Goal: Transaction & Acquisition: Purchase product/service

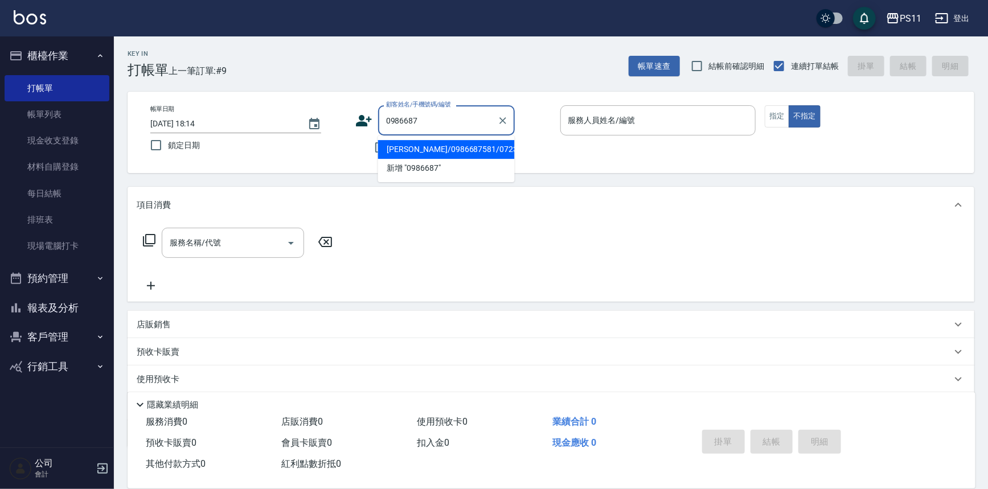
click at [467, 148] on li "[PERSON_NAME]/0986687581/0723" at bounding box center [446, 149] width 137 height 19
type input "[PERSON_NAME]/0986687581/0723"
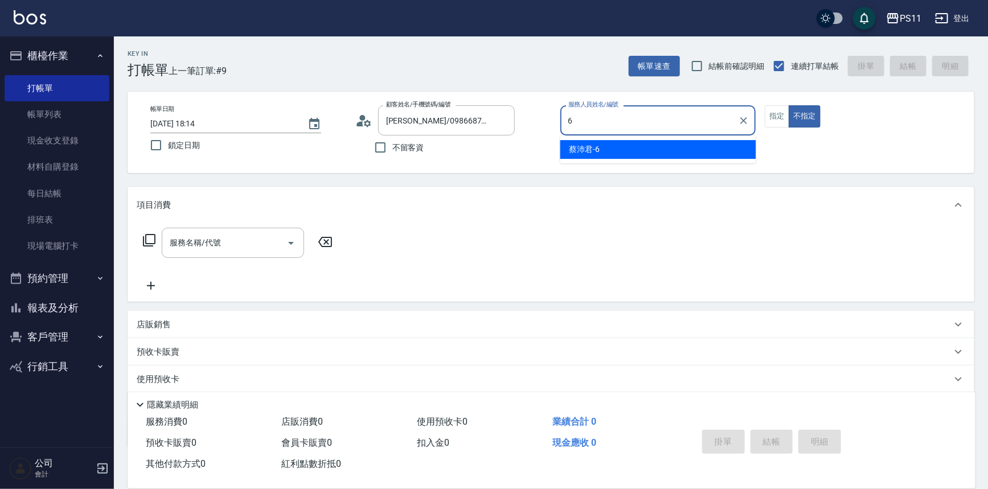
type input "[PERSON_NAME]6"
type button "false"
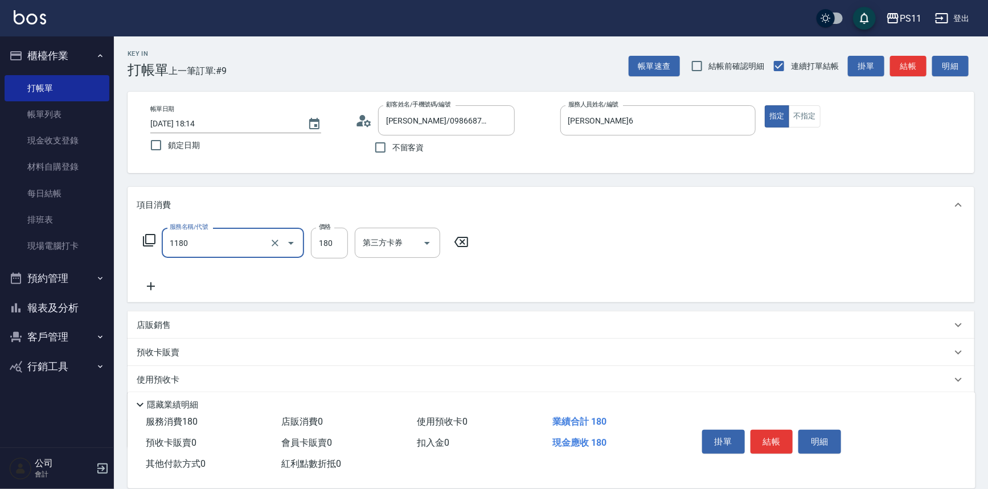
type input "洗髮(洗+剪不指定活動)(1180)"
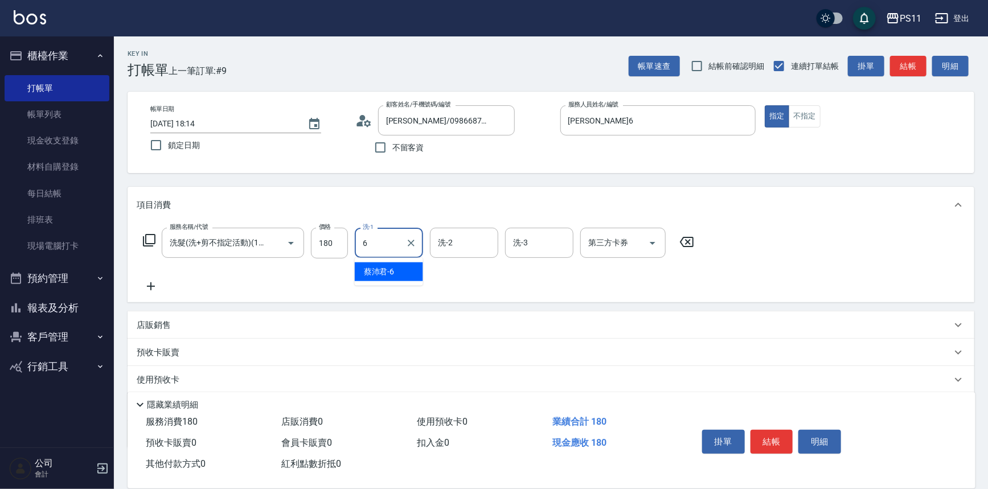
type input "[PERSON_NAME]6"
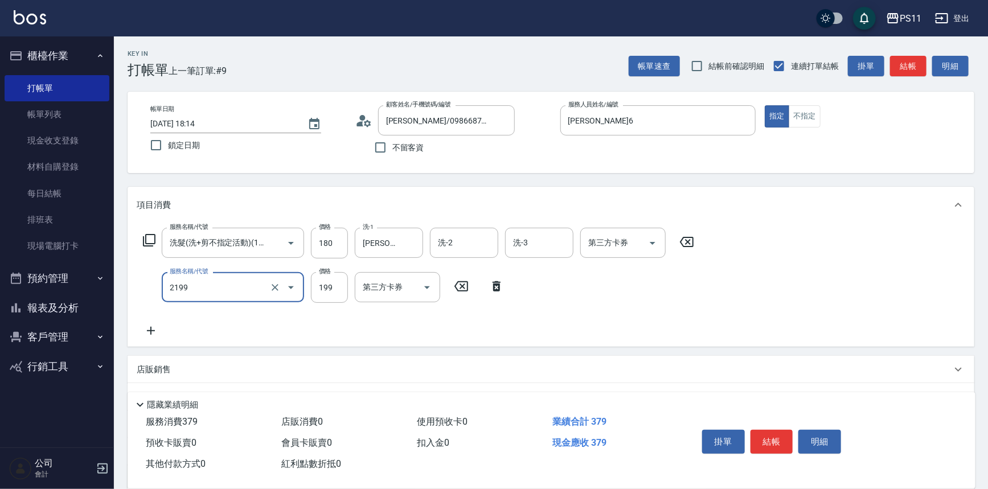
type input "不指定剪髮活動(2199)"
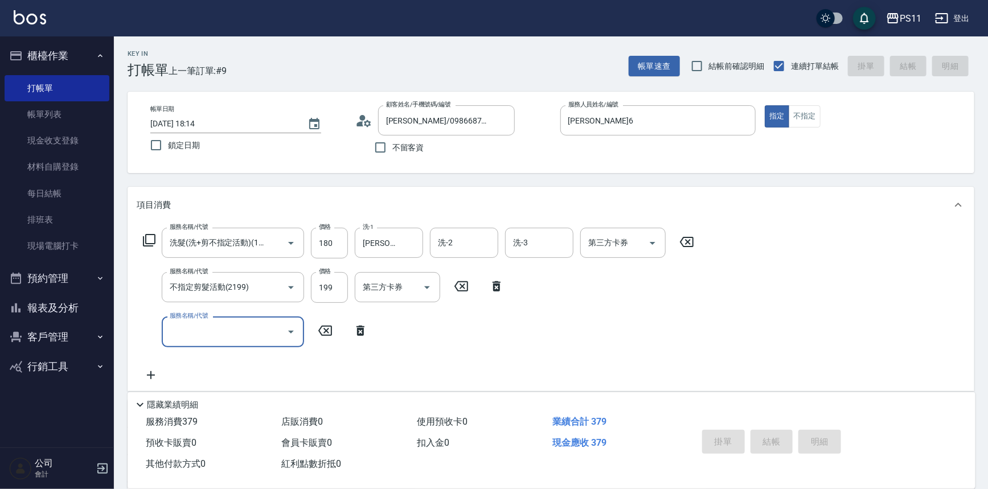
type input "[DATE] 18:56"
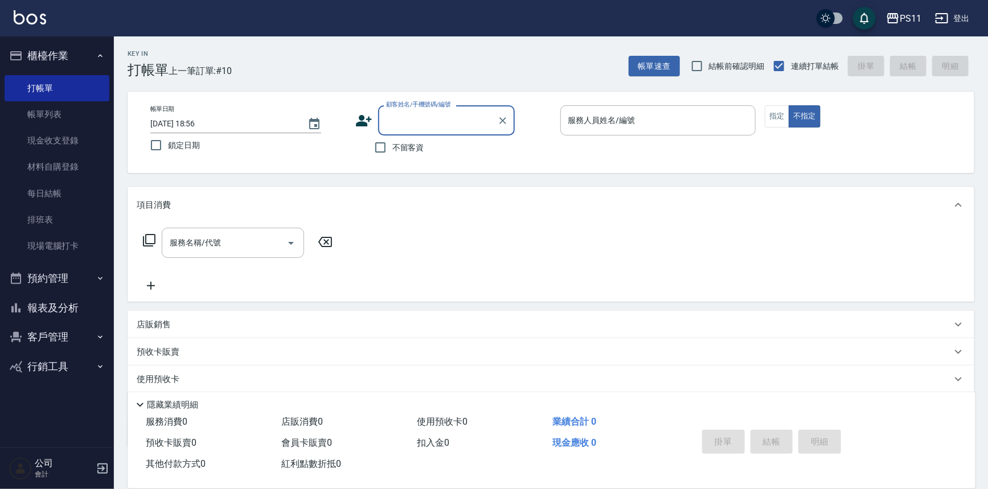
drag, startPoint x: 45, startPoint y: 302, endPoint x: 47, endPoint y: 295, distance: 6.7
click at [45, 302] on button "報表及分析" at bounding box center [57, 308] width 105 height 30
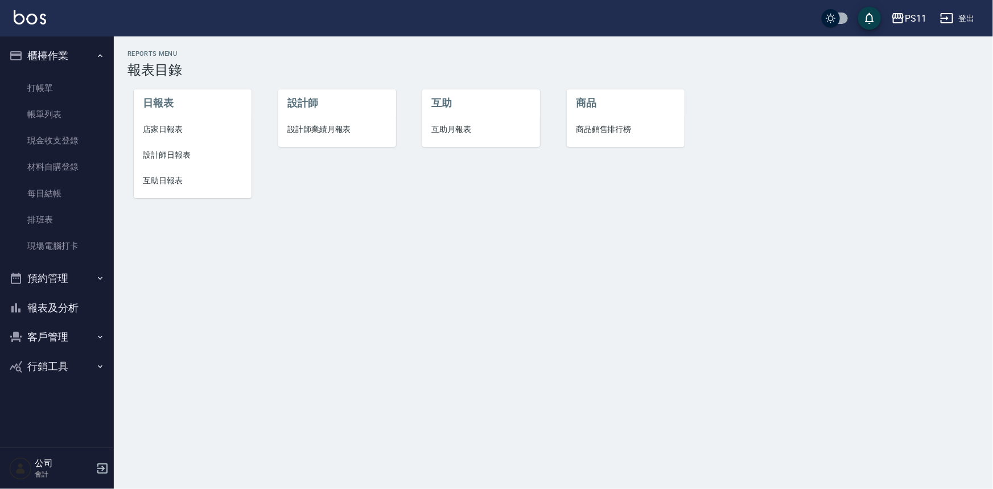
click at [159, 157] on span "設計師日報表" at bounding box center [193, 155] width 100 height 12
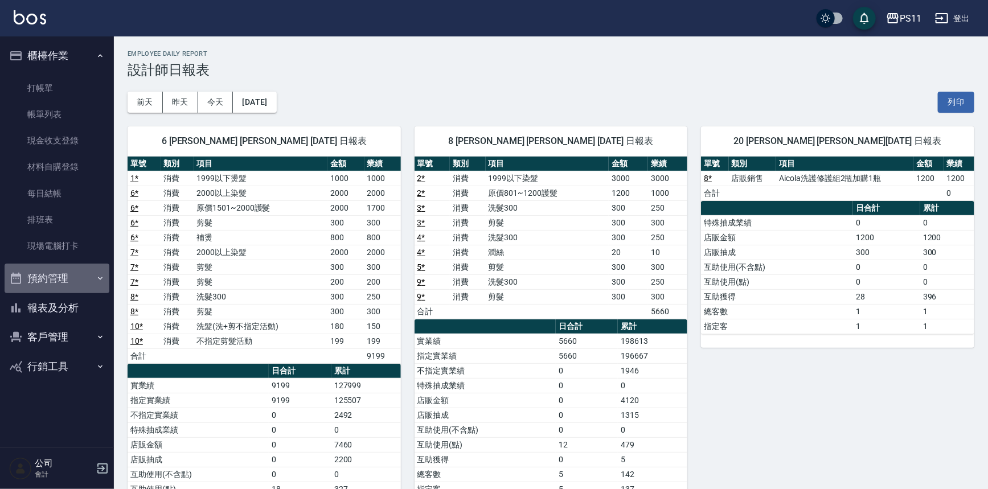
click at [65, 279] on button "預約管理" at bounding box center [57, 279] width 105 height 30
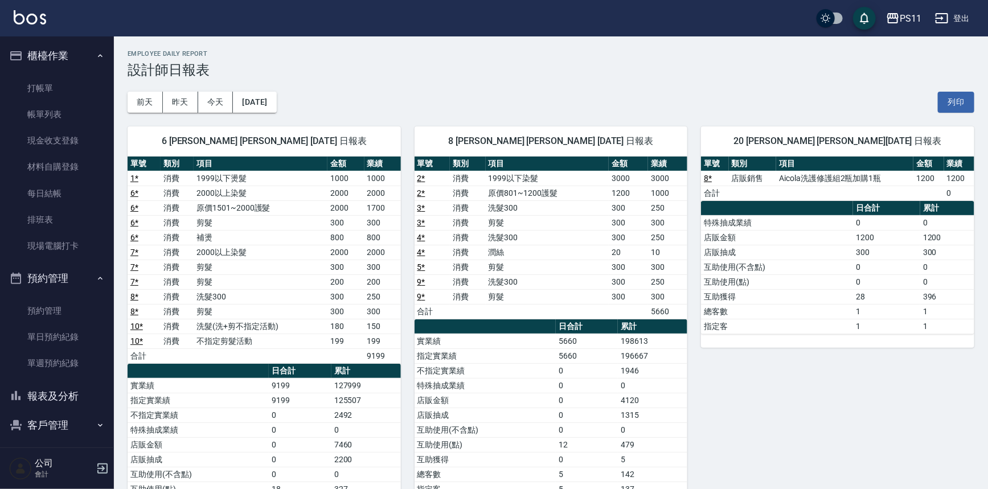
click at [57, 397] on button "報表及分析" at bounding box center [57, 396] width 105 height 30
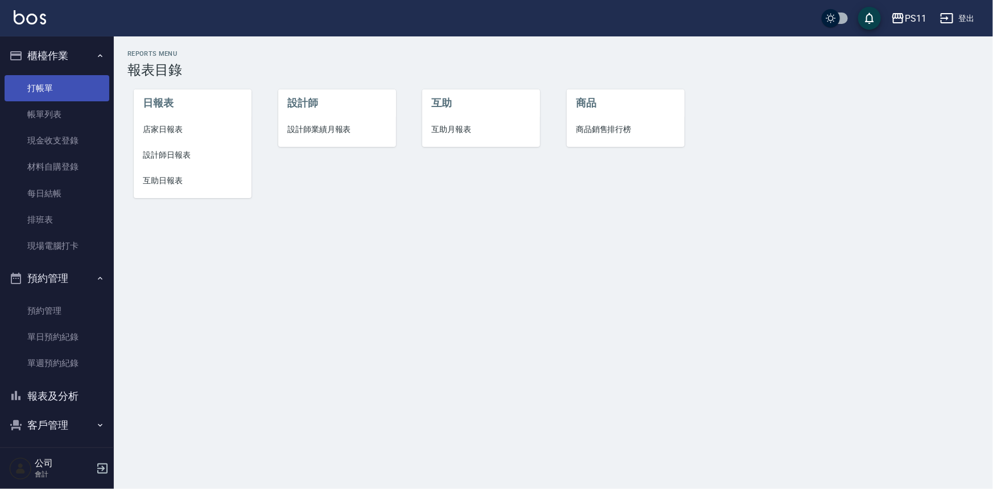
click at [72, 83] on link "打帳單" at bounding box center [57, 88] width 105 height 26
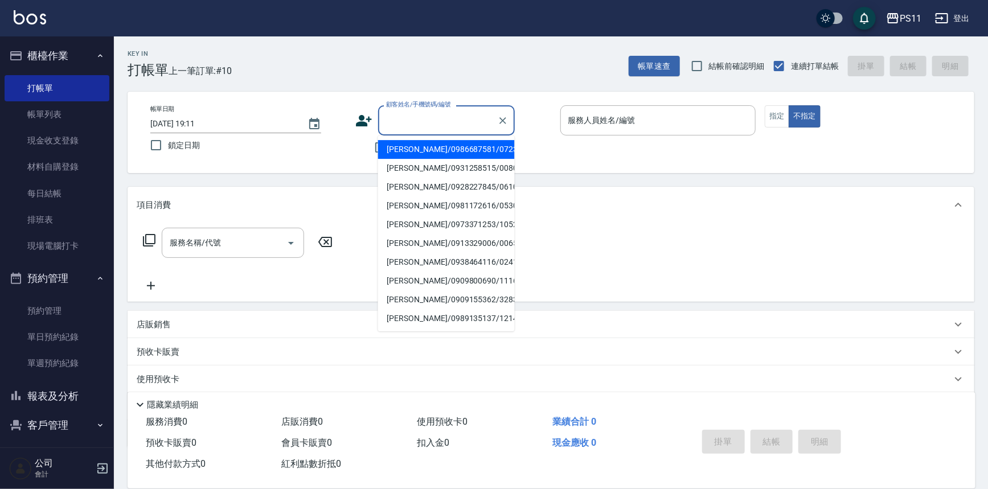
click at [433, 128] on input "顧客姓名/手機號碼/編號" at bounding box center [437, 120] width 109 height 20
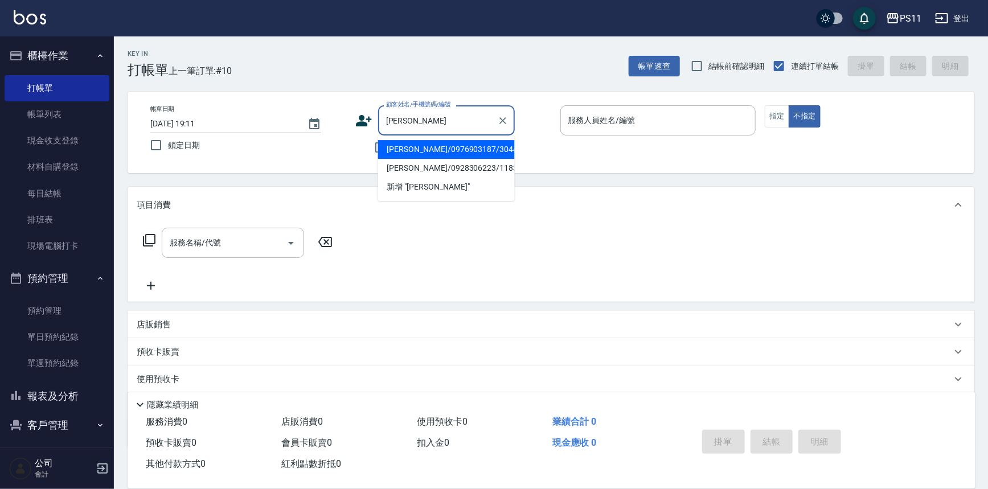
click at [421, 142] on li "[PERSON_NAME]/0976903187/3044" at bounding box center [446, 149] width 137 height 19
type input "[PERSON_NAME]/0976903187/3044"
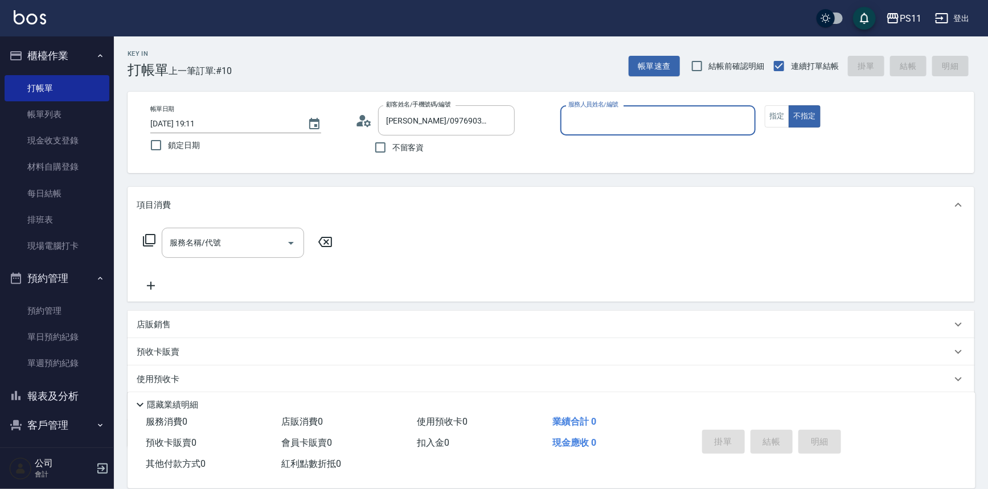
click at [731, 129] on input "服務人員姓名/編號" at bounding box center [658, 120] width 186 height 20
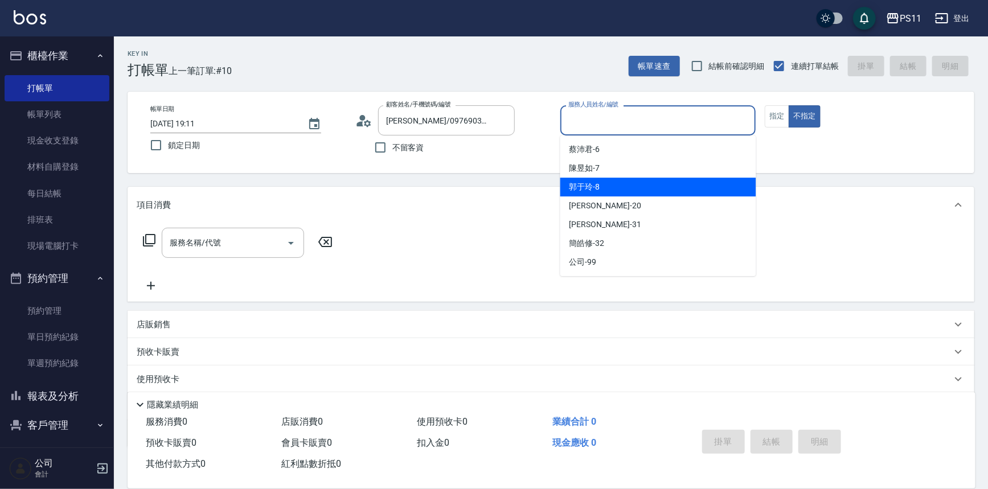
click at [651, 188] on div "郭于玲 -8" at bounding box center [658, 187] width 196 height 19
type input "郭于玲-8"
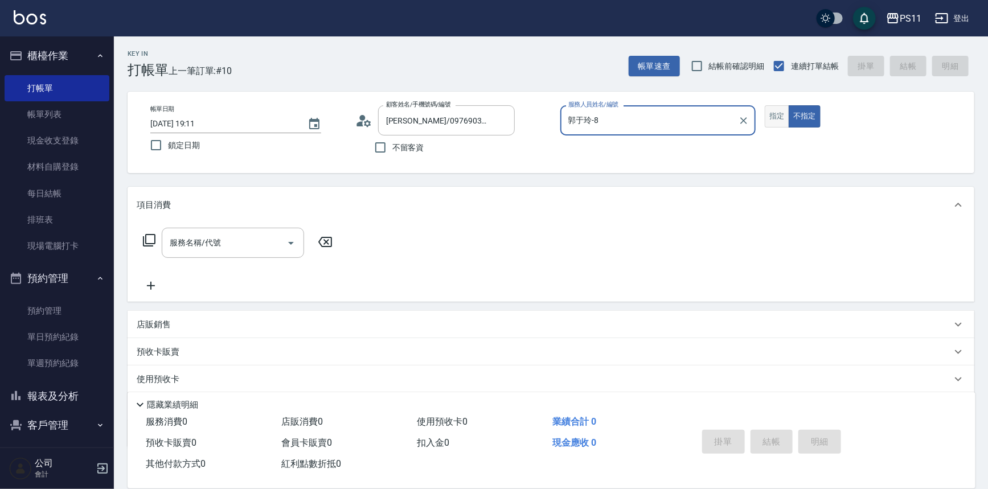
click at [768, 117] on button "指定" at bounding box center [777, 116] width 24 height 22
click at [147, 240] on icon at bounding box center [149, 240] width 14 height 14
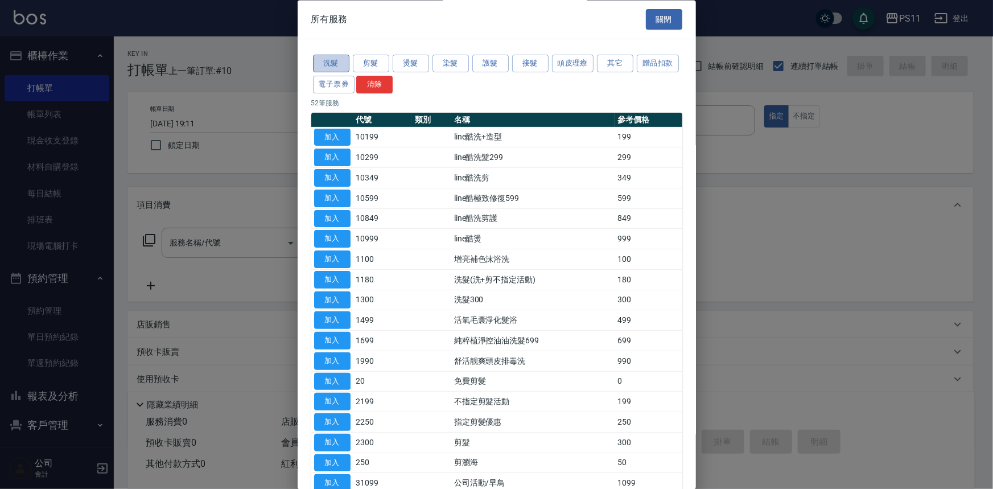
click at [341, 63] on button "洗髮" at bounding box center [331, 64] width 36 height 18
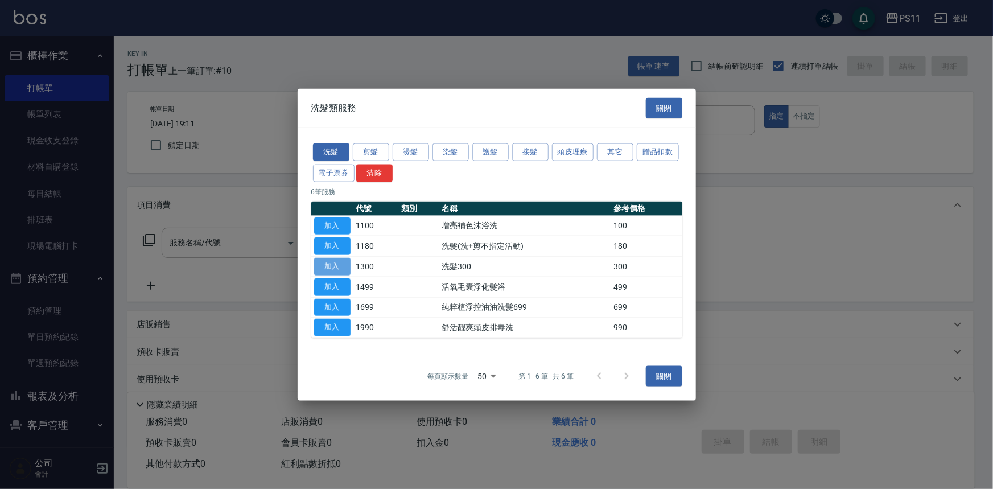
click at [336, 264] on button "加入" at bounding box center [332, 267] width 36 height 18
type input "洗髮300(1300)"
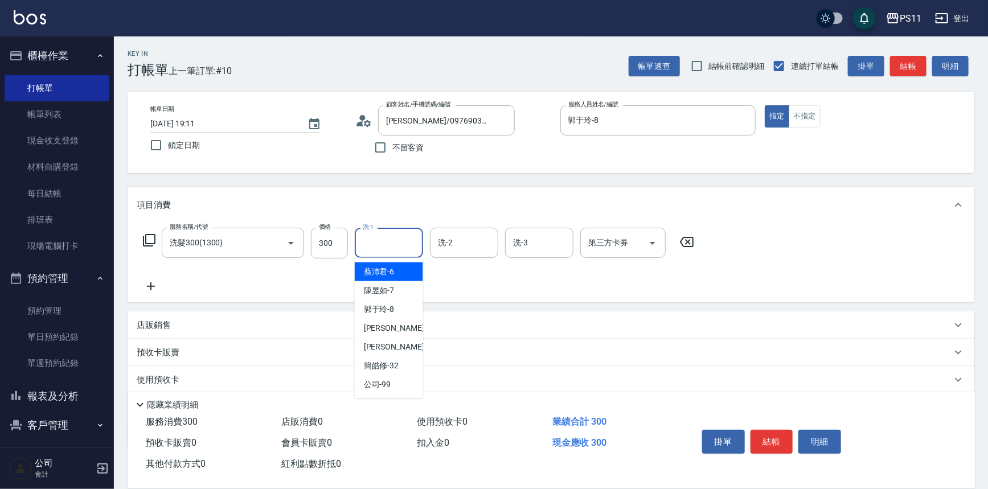
click at [405, 243] on input "洗-1" at bounding box center [389, 243] width 58 height 20
type input "[PERSON_NAME]-20"
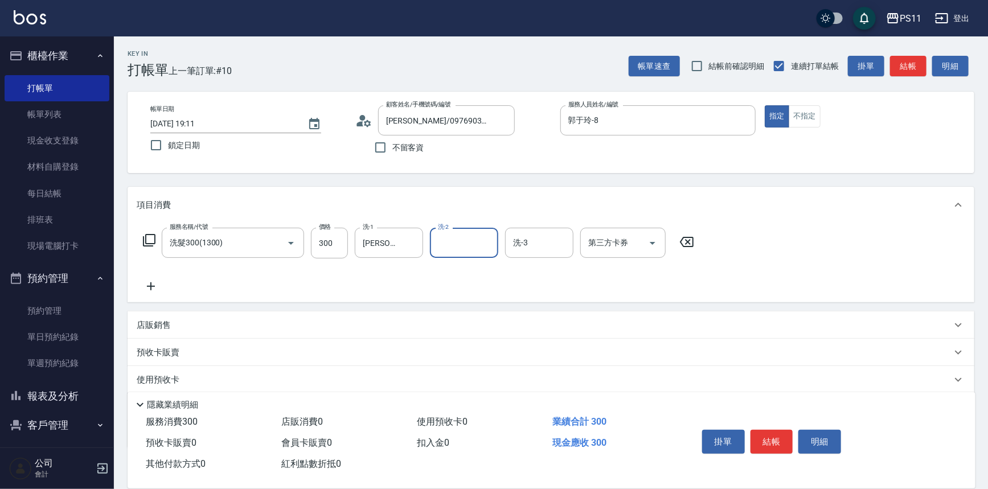
click at [149, 290] on icon at bounding box center [151, 287] width 28 height 14
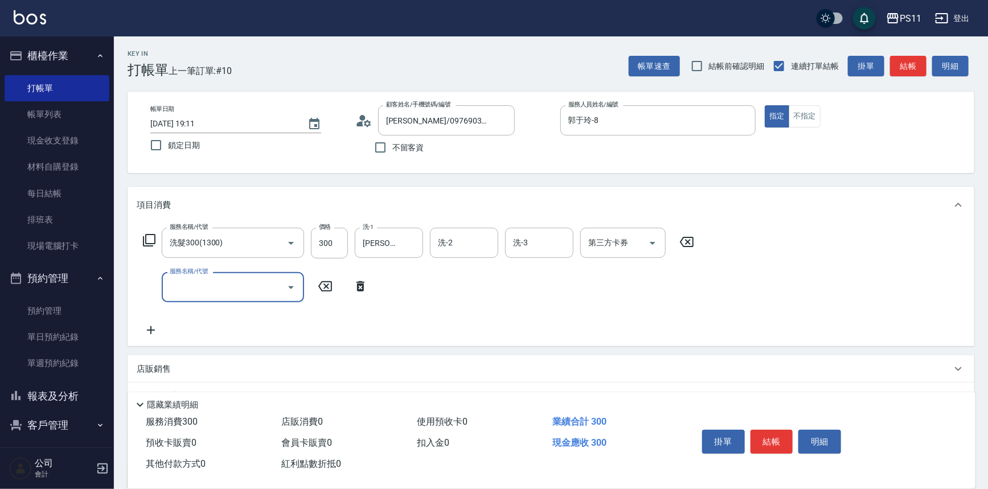
click at [187, 289] on input "服務名稱/代號" at bounding box center [224, 287] width 115 height 20
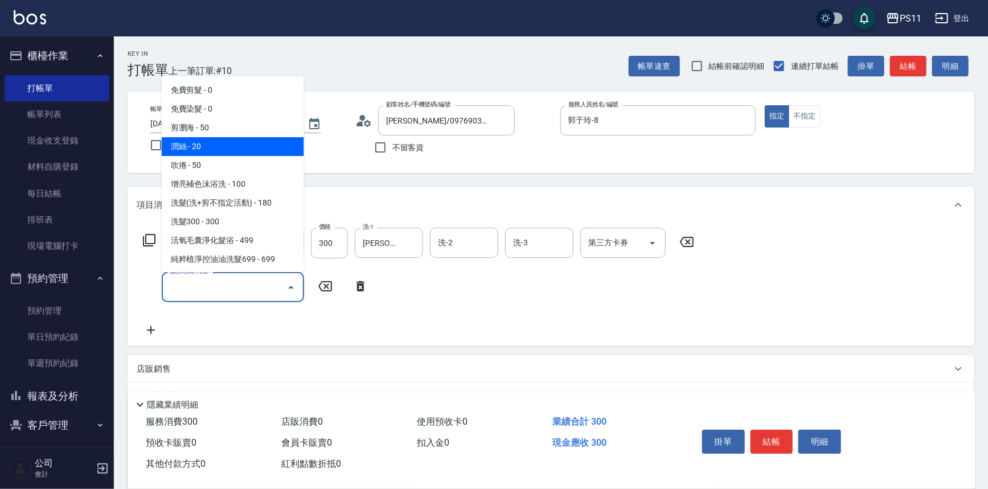
click at [240, 149] on span "潤絲 - 20" at bounding box center [233, 146] width 142 height 19
type input "潤絲(820)"
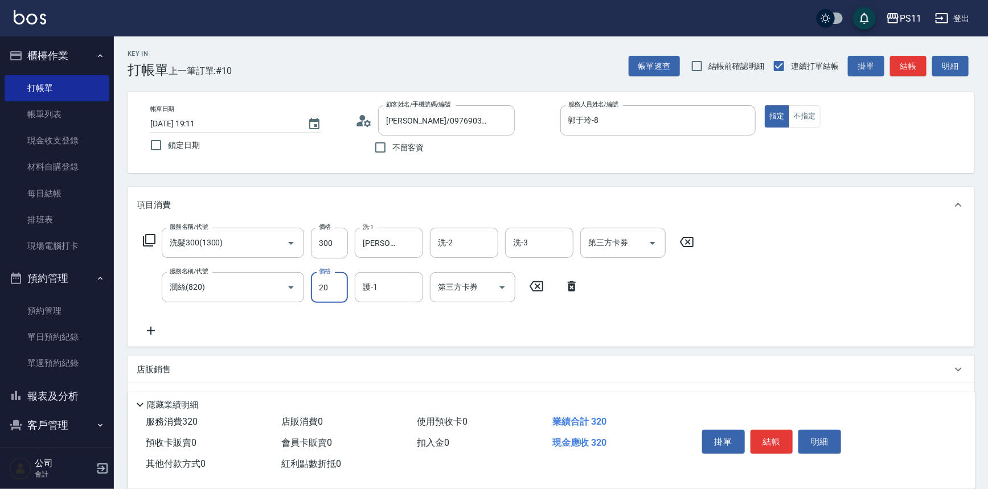
click at [324, 281] on input "20" at bounding box center [329, 287] width 37 height 31
type input "100"
type input "[PERSON_NAME]-20"
click at [147, 331] on icon at bounding box center [151, 331] width 8 height 8
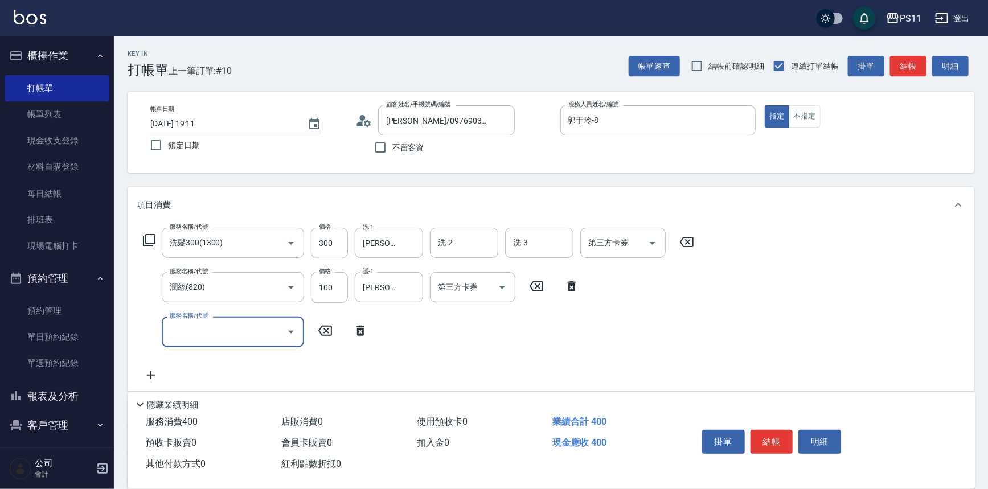
click at [178, 324] on input "服務名稱/代號" at bounding box center [224, 332] width 115 height 20
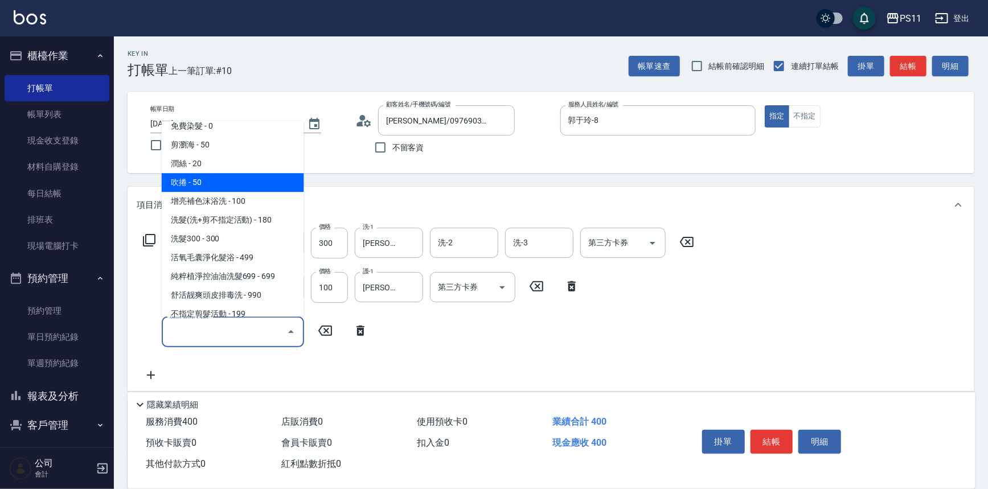
scroll to position [51, 0]
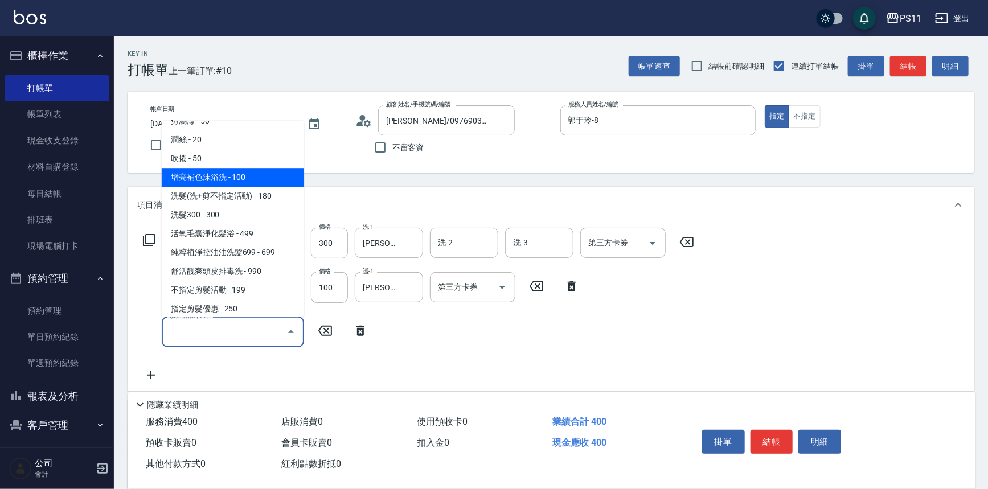
click at [228, 175] on span "增亮補色沫浴洗 - 100" at bounding box center [233, 178] width 142 height 19
type input "增亮補色沫浴洗(1100)"
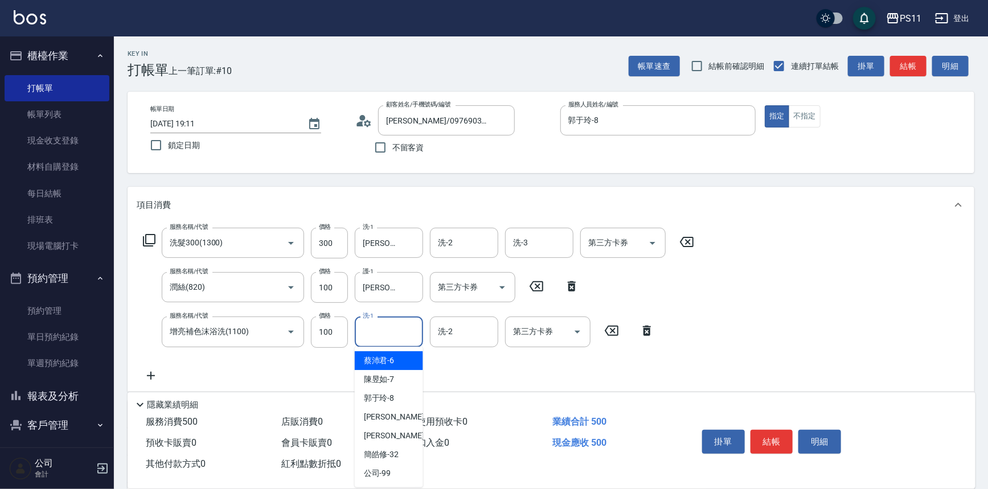
click at [390, 323] on input "洗-1" at bounding box center [389, 332] width 58 height 20
type input "[PERSON_NAME]-20"
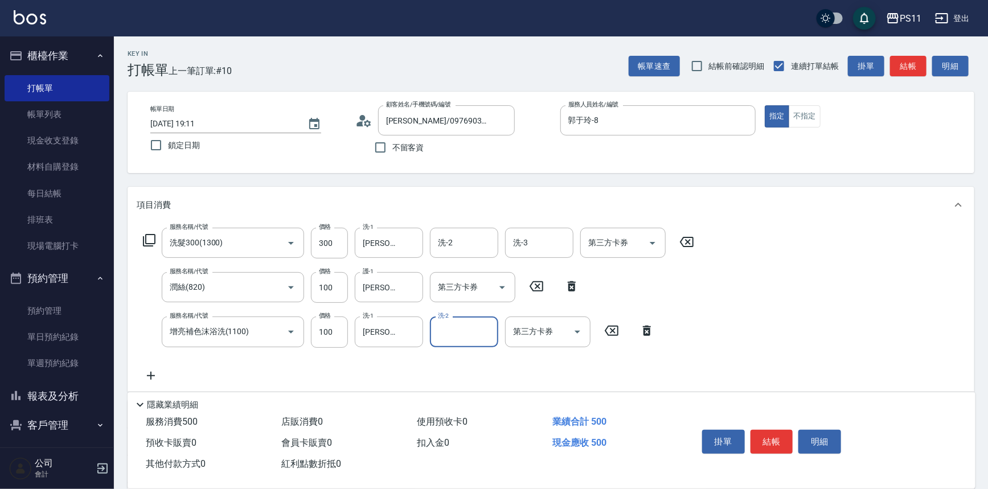
drag, startPoint x: 778, startPoint y: 453, endPoint x: 772, endPoint y: 445, distance: 10.0
click at [778, 453] on div "掛單 結帳 明細" at bounding box center [771, 443] width 149 height 36
click at [772, 445] on button "結帳" at bounding box center [771, 442] width 43 height 24
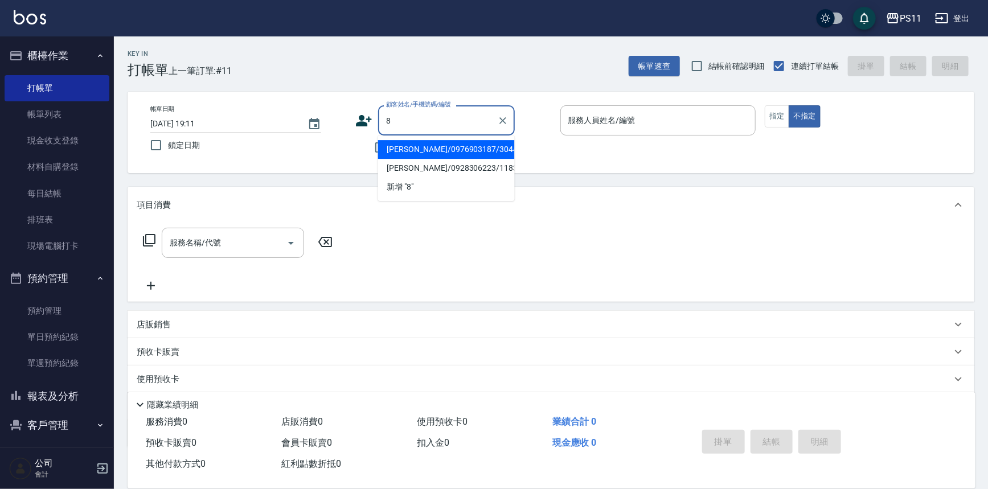
type input "[PERSON_NAME]/0976903187/3044"
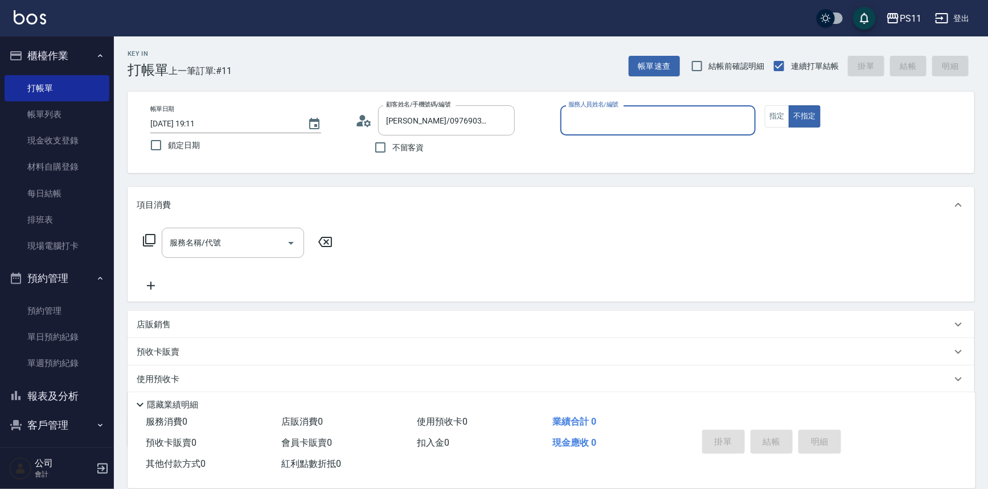
type input "8"
type input "郭魚鱗/0325308409/8"
type input "郭于玲-8"
type button "false"
click at [774, 120] on button "指定" at bounding box center [777, 116] width 24 height 22
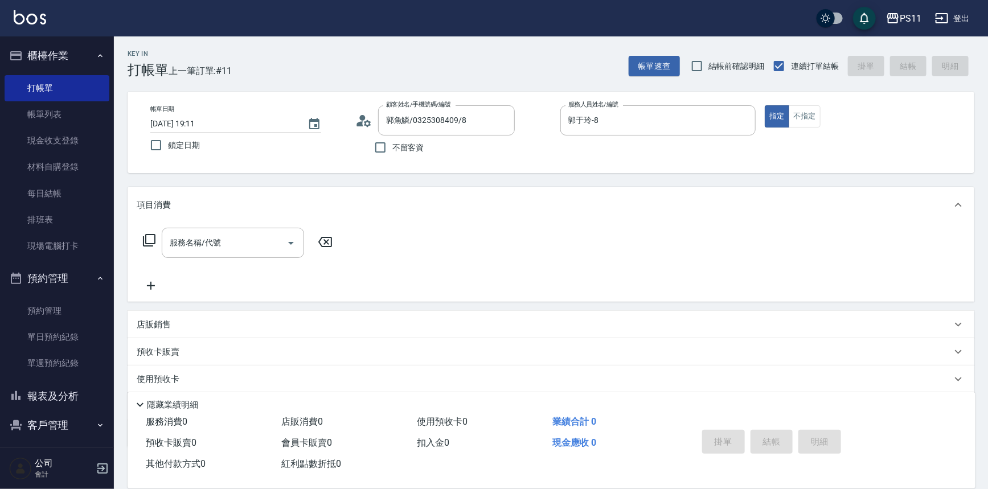
click at [172, 320] on div "店販銷售" at bounding box center [544, 325] width 815 height 12
click at [172, 358] on input "服務人員姓名/編號" at bounding box center [179, 367] width 75 height 20
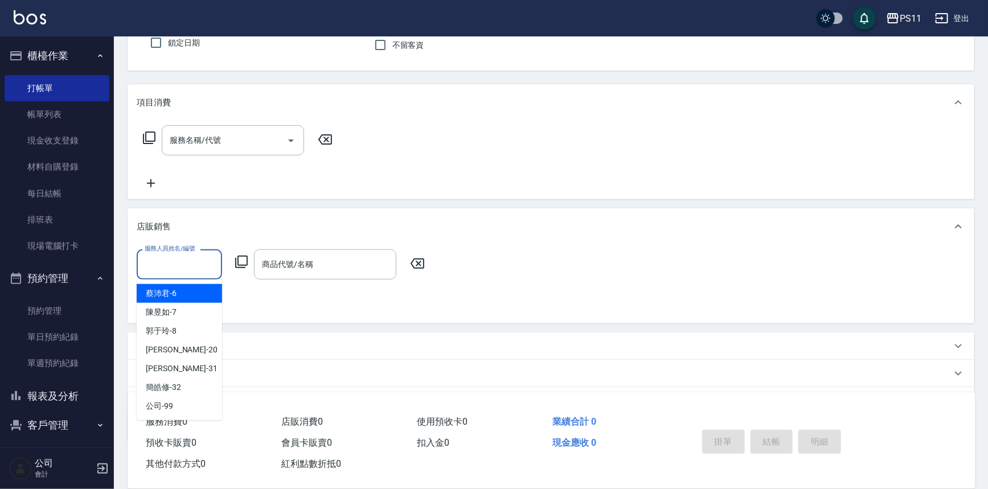
scroll to position [103, 0]
click at [186, 330] on div "郭于玲 -8" at bounding box center [179, 330] width 85 height 19
type input "郭于玲-8"
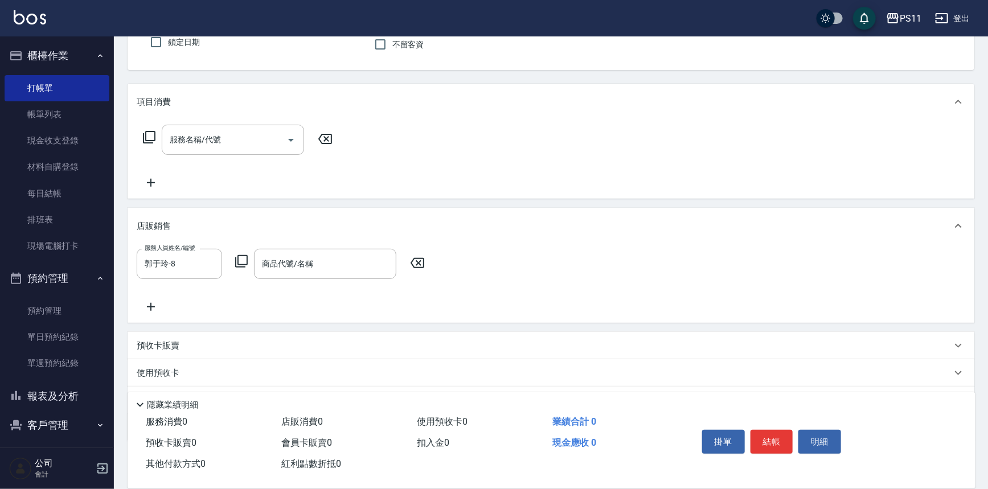
click at [237, 260] on icon at bounding box center [242, 261] width 14 height 14
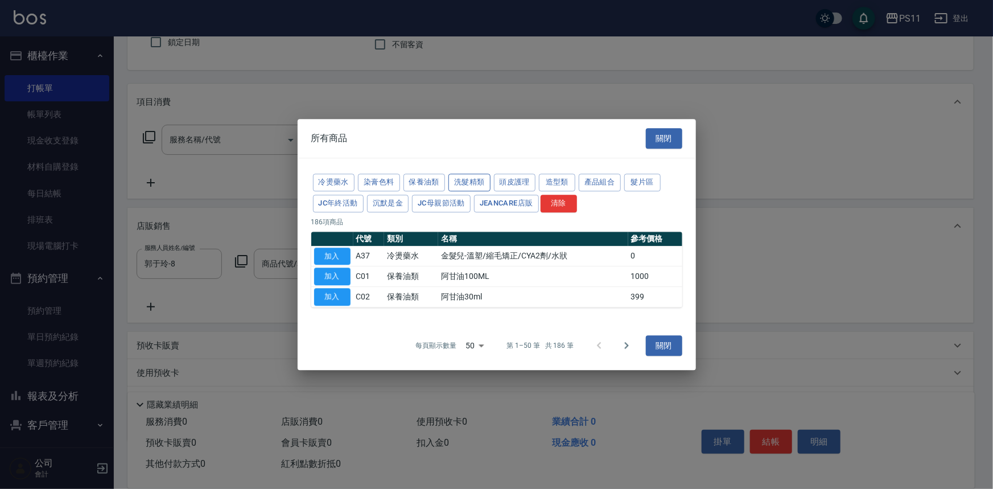
click at [466, 180] on button "洗髮精類" at bounding box center [470, 183] width 42 height 18
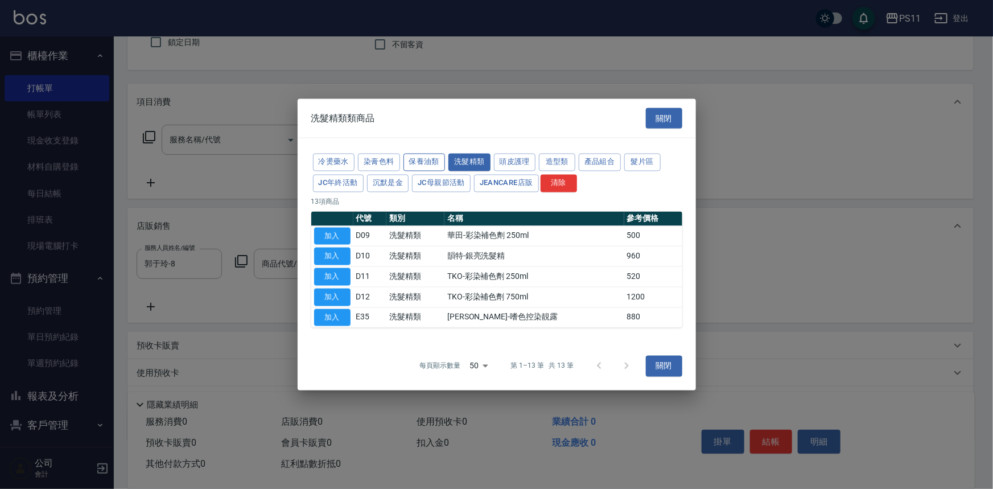
click at [417, 164] on button "保養油類" at bounding box center [425, 163] width 42 height 18
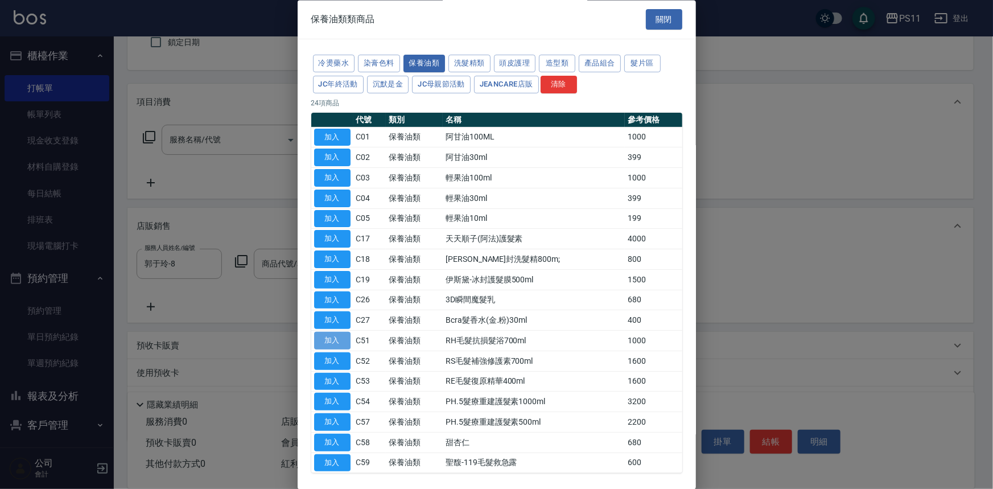
click at [327, 340] on button "加入" at bounding box center [332, 341] width 36 height 18
type input "RH毛髮抗損髮浴700ml"
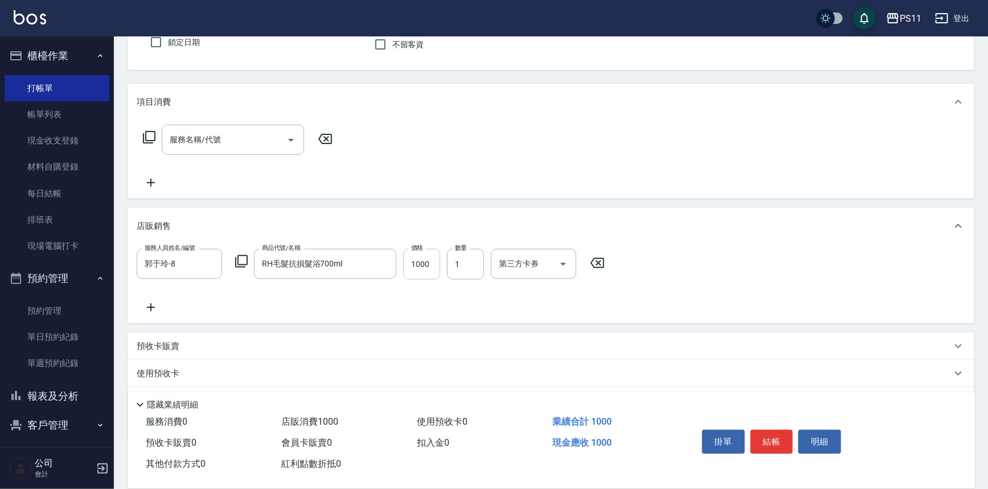
click at [422, 260] on input "1000" at bounding box center [421, 264] width 37 height 31
type input "720"
click at [137, 305] on icon at bounding box center [151, 308] width 28 height 14
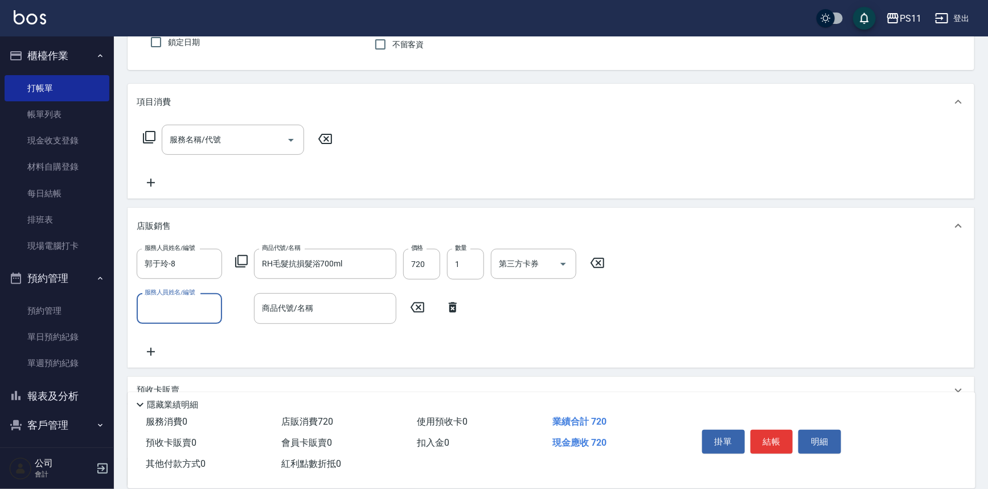
click at [158, 306] on input "服務人員姓名/編號" at bounding box center [179, 308] width 75 height 20
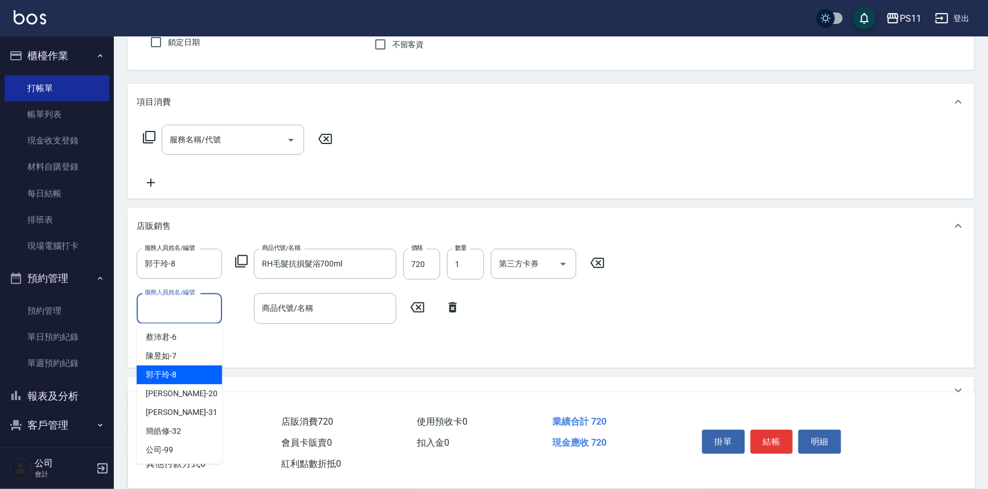
click at [175, 372] on span "郭于玲 -8" at bounding box center [161, 375] width 31 height 12
type input "郭于玲-8"
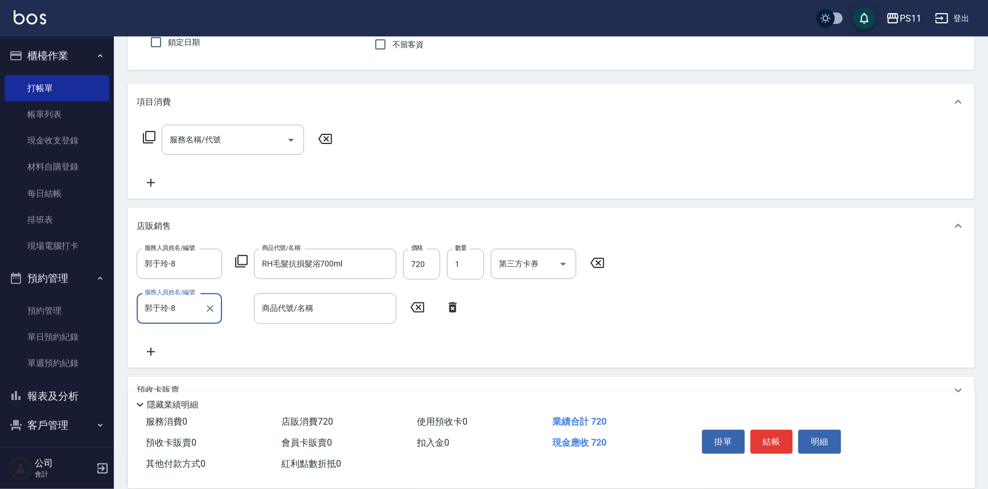
click at [246, 259] on icon at bounding box center [241, 261] width 13 height 13
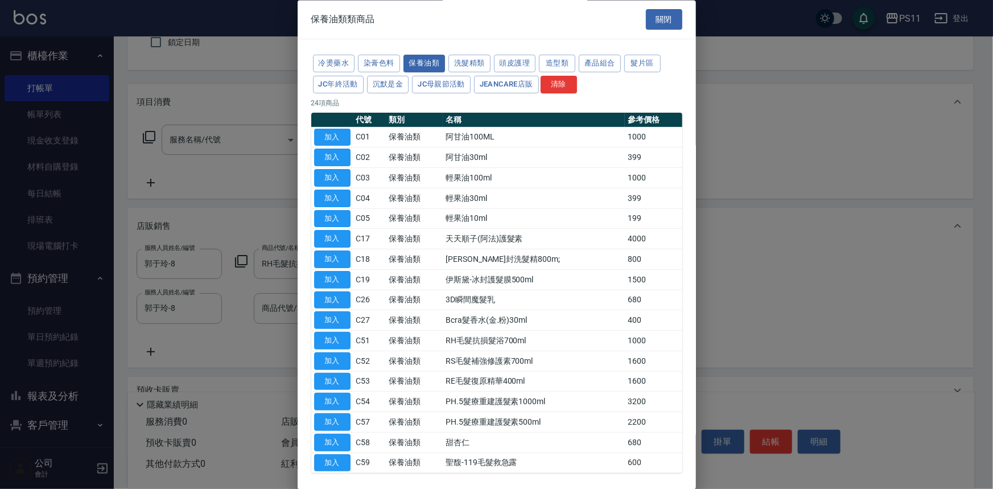
drag, startPoint x: 344, startPoint y: 359, endPoint x: 622, endPoint y: 244, distance: 300.1
click at [622, 244] on tbody "加入 C01 保養油類 阿甘油100ML 1000 加入 C02 保養油類 阿甘油30ml 399 加入 C03 保養油類 輕果油100ml 1000 加入 …" at bounding box center [496, 301] width 371 height 346
click at [527, 57] on button "頭皮護理" at bounding box center [515, 64] width 42 height 18
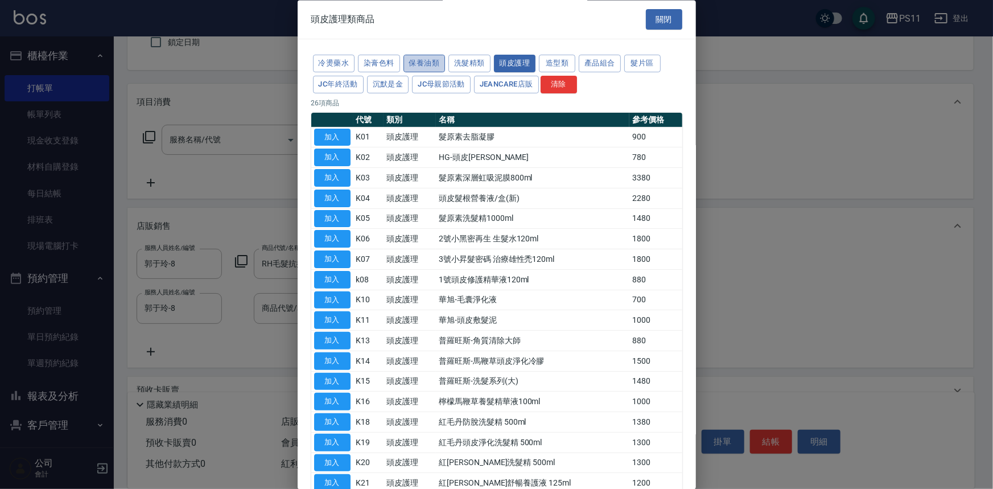
click at [440, 62] on button "保養油類" at bounding box center [425, 64] width 42 height 18
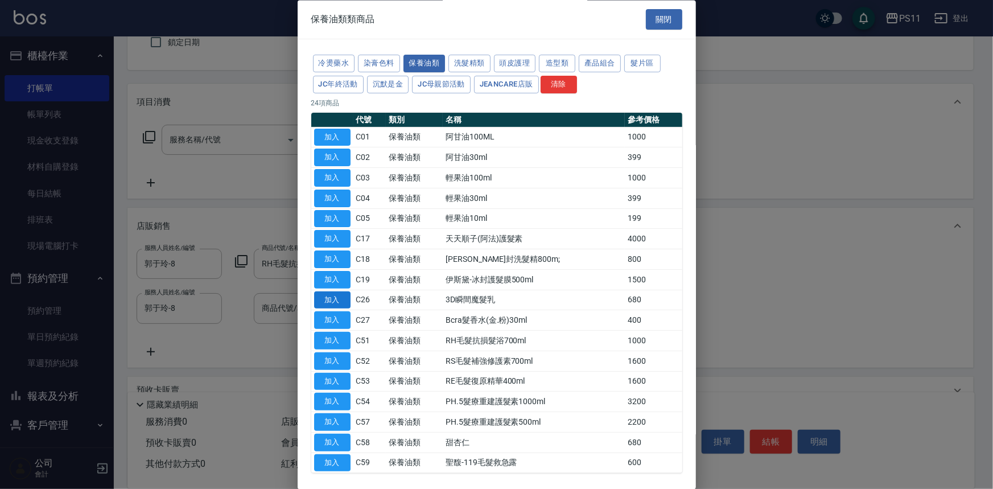
click at [338, 301] on button "加入" at bounding box center [332, 300] width 36 height 18
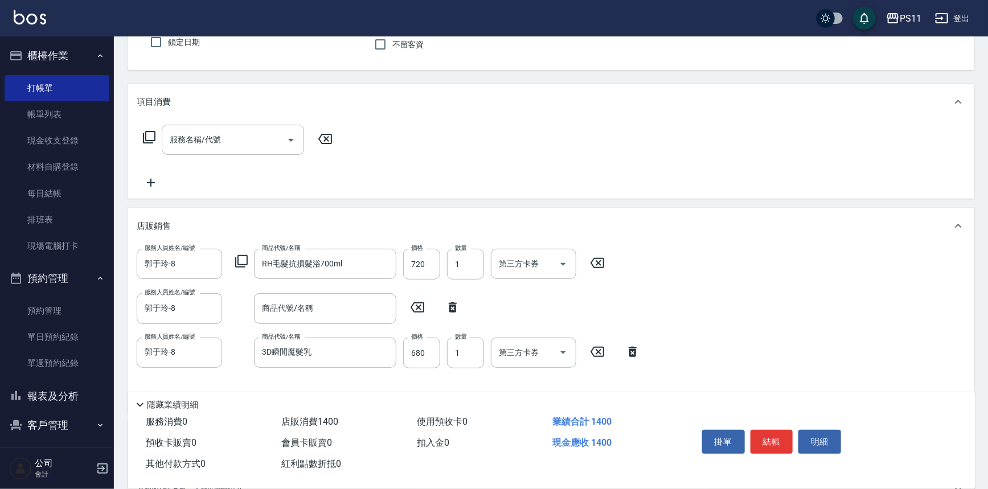
click at [451, 311] on icon at bounding box center [453, 307] width 8 height 10
type input "3D瞬間魔髮乳"
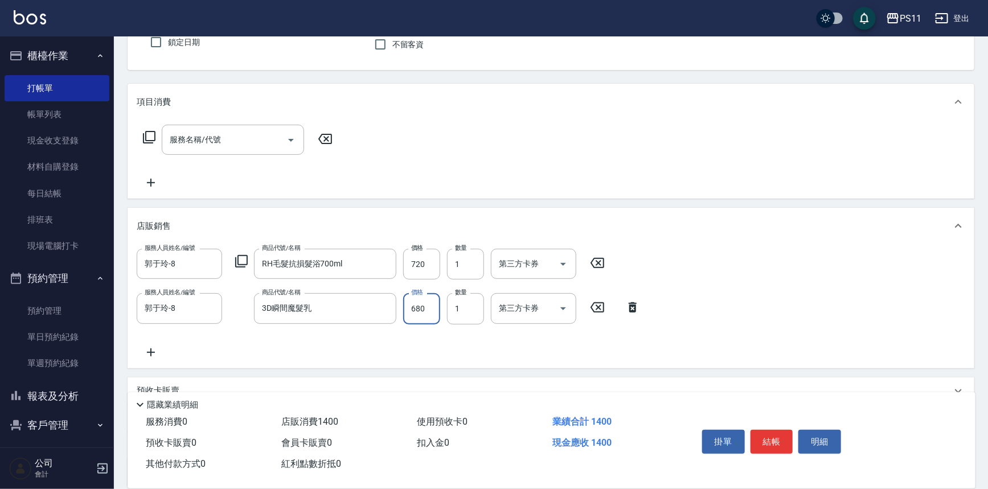
click at [416, 308] on input "680" at bounding box center [421, 308] width 37 height 31
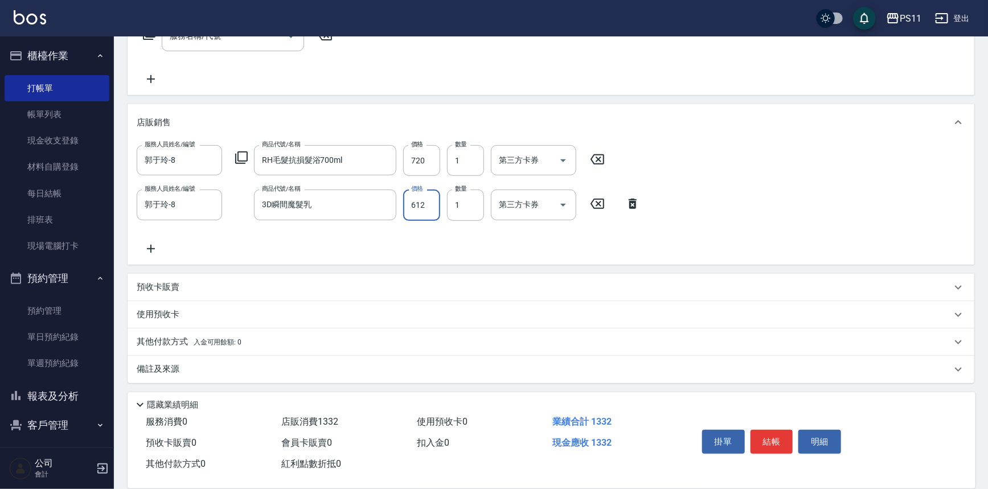
drag, startPoint x: 427, startPoint y: 207, endPoint x: 409, endPoint y: 207, distance: 17.6
click at [409, 207] on input "612" at bounding box center [421, 205] width 37 height 31
type input "615"
click at [769, 440] on button "結帳" at bounding box center [771, 442] width 43 height 24
type input "[DATE] 19:20"
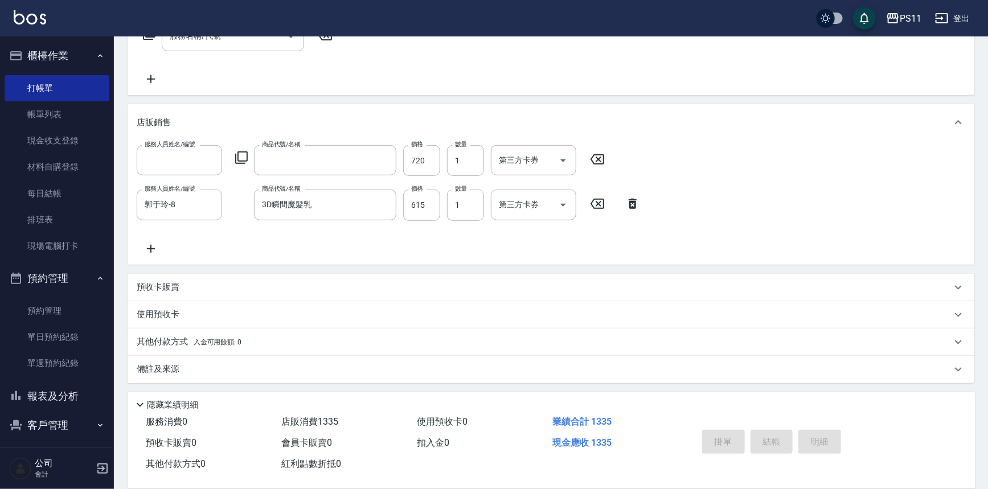
scroll to position [0, 0]
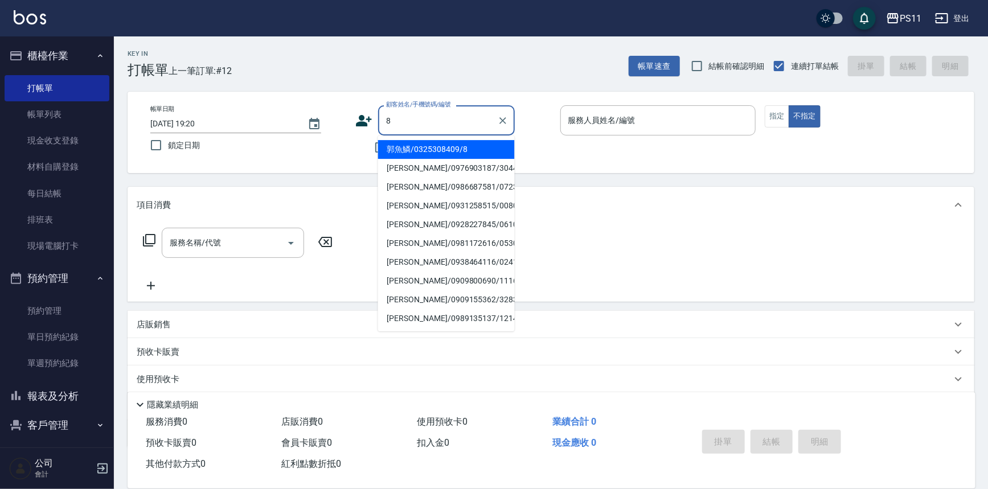
type input "郭魚鱗/0325308409/8"
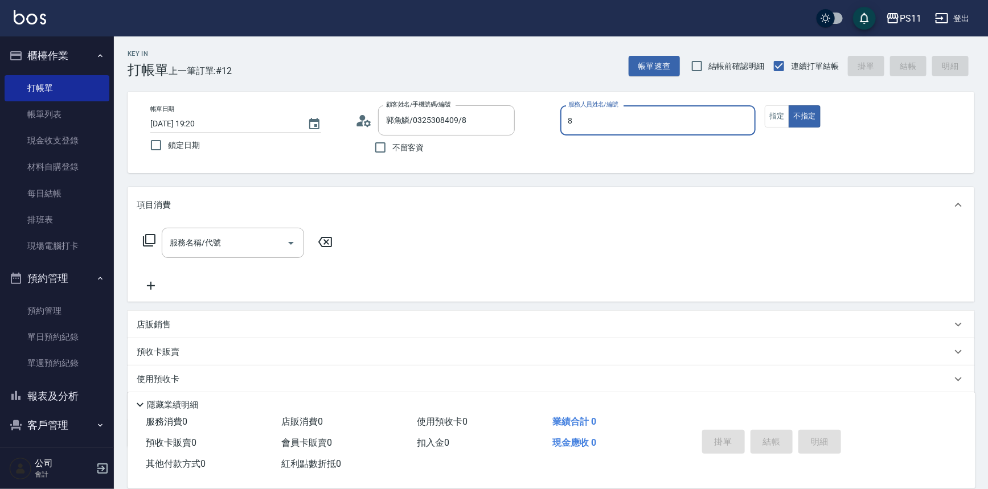
type input "郭于玲-8"
click at [779, 120] on button "指定" at bounding box center [777, 116] width 24 height 22
click at [142, 238] on icon at bounding box center [149, 240] width 14 height 14
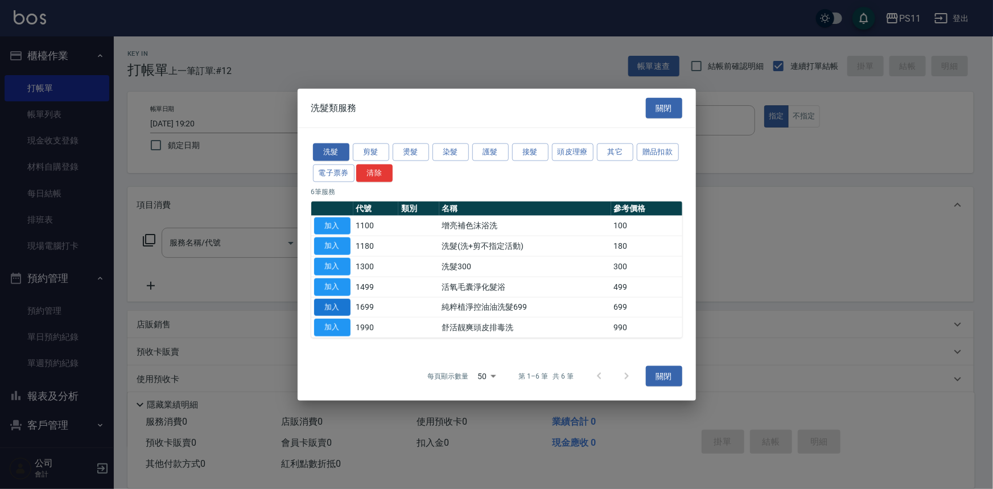
click at [336, 307] on button "加入" at bounding box center [332, 307] width 36 height 18
type input "純粹植淨控油油洗髮699(1699)"
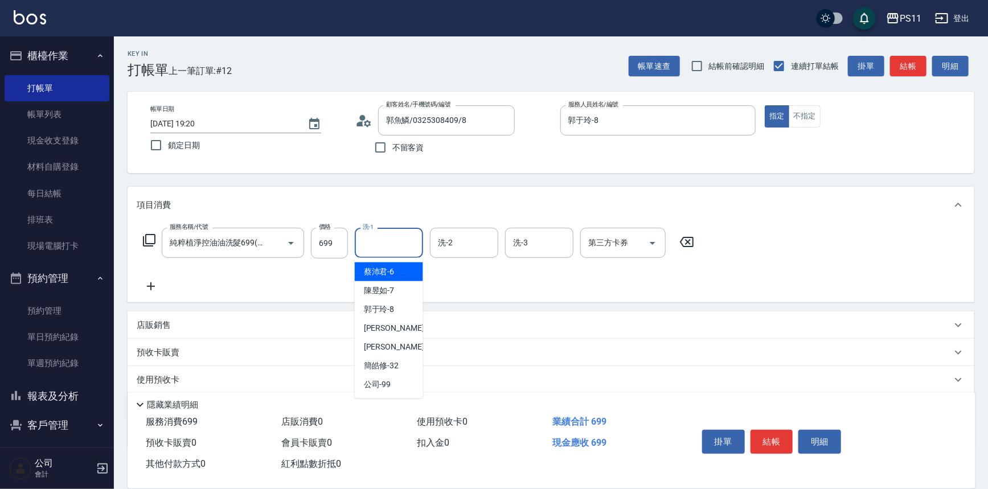
drag, startPoint x: 398, startPoint y: 245, endPoint x: 410, endPoint y: 250, distance: 12.5
click at [399, 245] on input "洗-1" at bounding box center [389, 243] width 58 height 20
type input "20."
click at [410, 250] on input "洗-1" at bounding box center [389, 243] width 58 height 20
type input "[PERSON_NAME]-20"
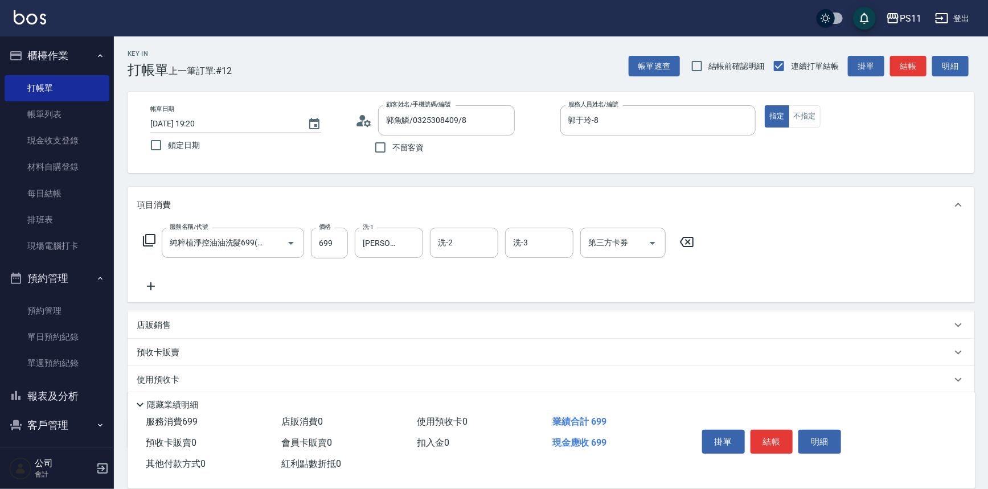
click at [145, 284] on icon at bounding box center [151, 287] width 28 height 14
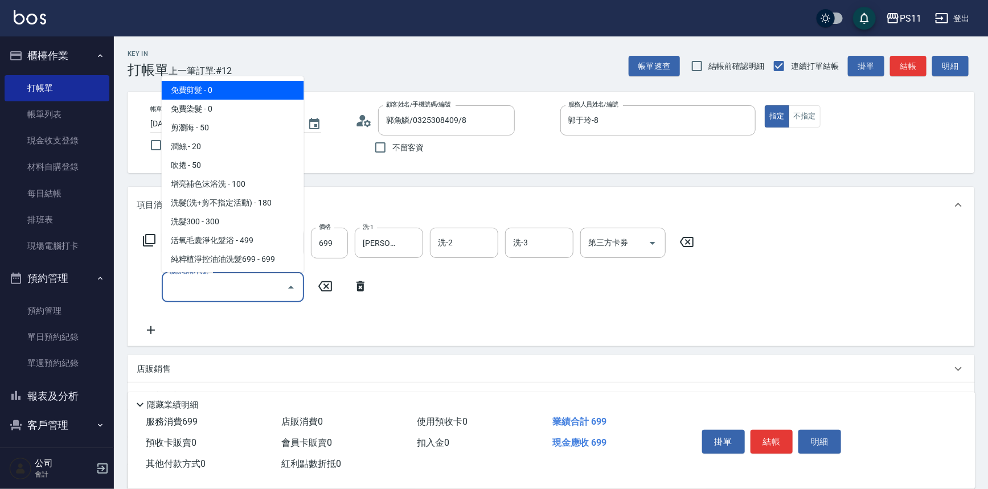
click at [188, 287] on input "服務名稱/代號" at bounding box center [224, 287] width 115 height 20
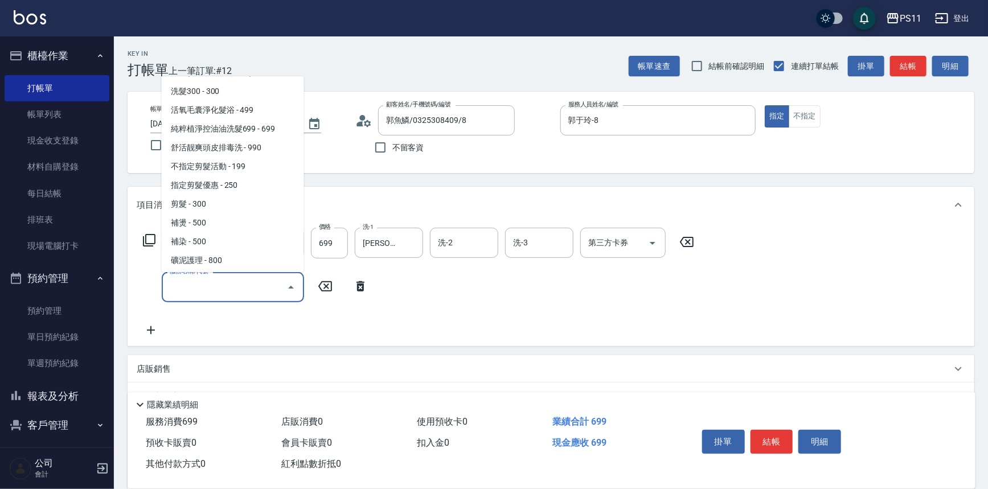
scroll to position [207, 0]
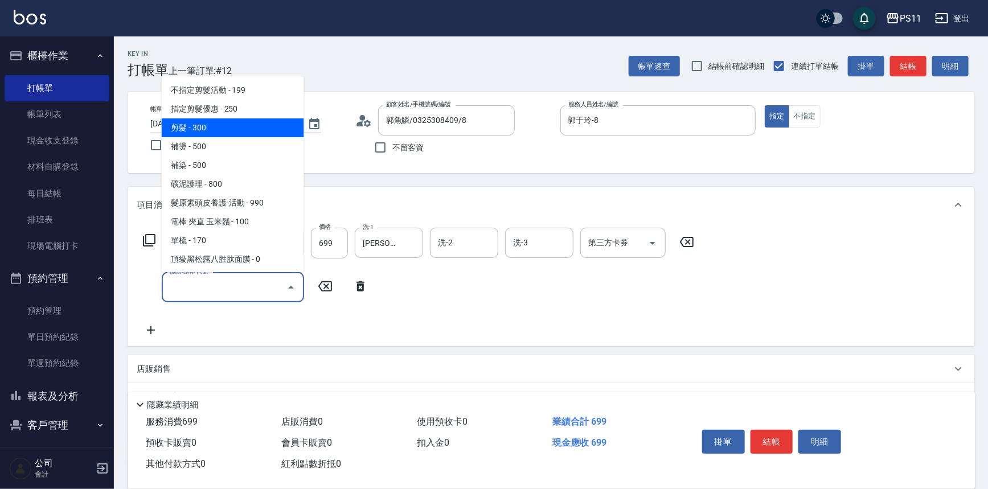
click at [207, 131] on span "剪髮 - 300" at bounding box center [233, 127] width 142 height 19
type input "剪髮(2300)"
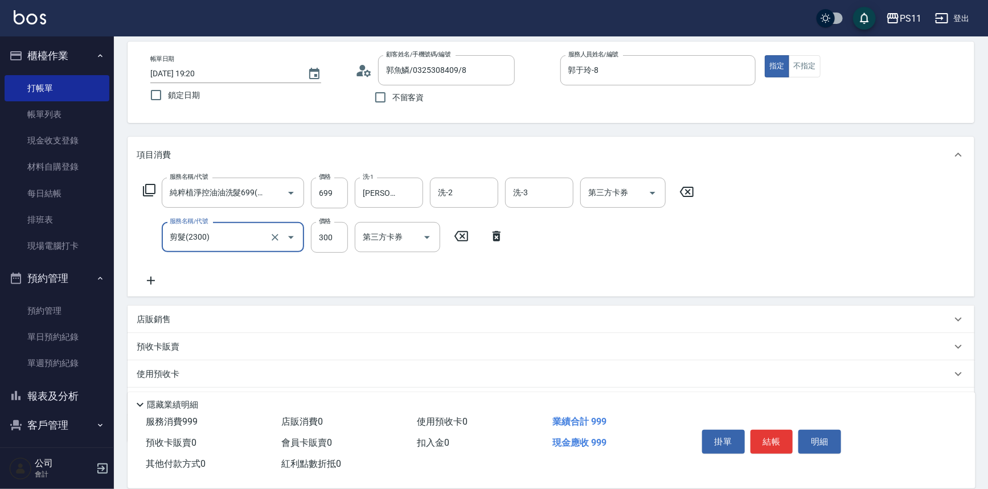
scroll to position [110, 0]
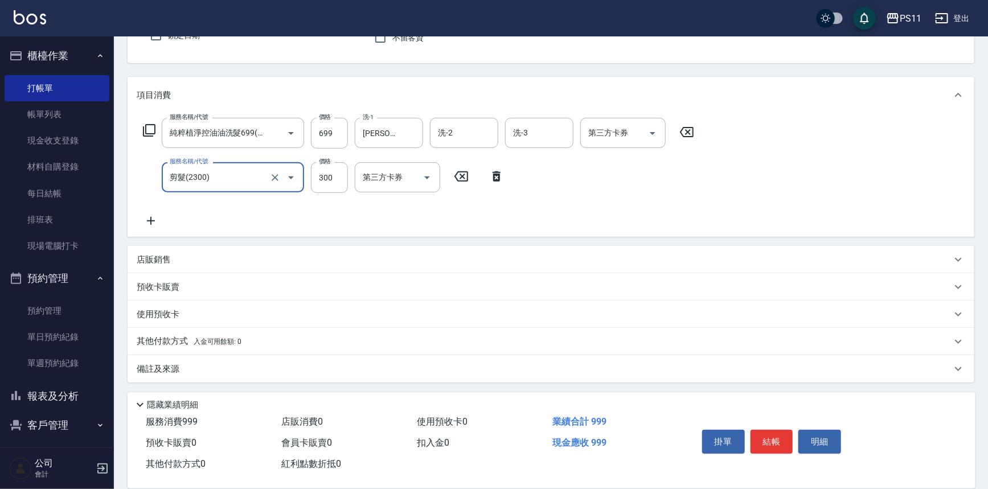
click at [184, 337] on p "其他付款方式 入金可用餘額: 0" at bounding box center [189, 341] width 105 height 13
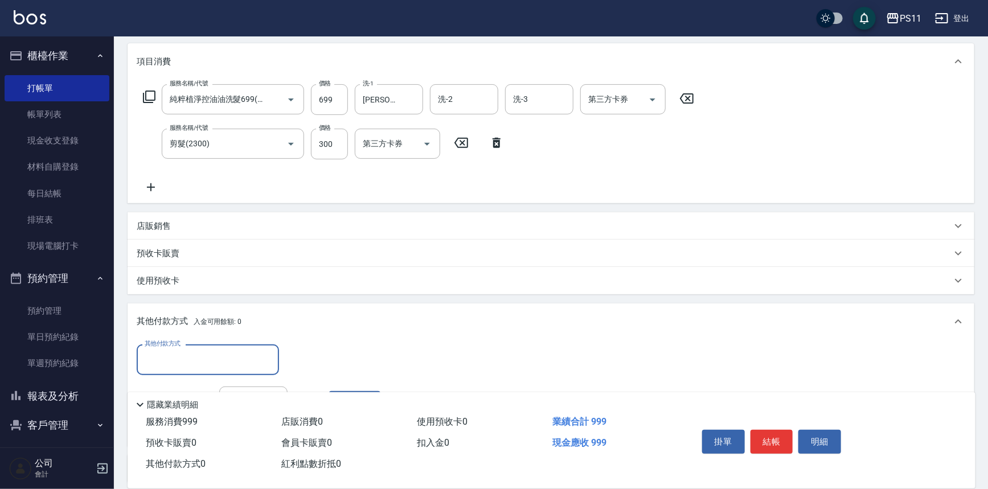
scroll to position [162, 0]
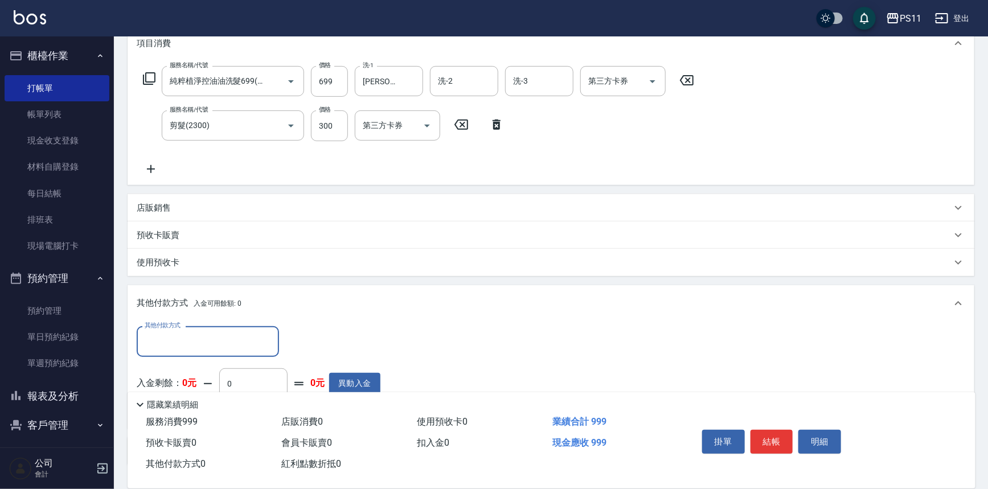
click at [188, 342] on input "其他付款方式" at bounding box center [208, 341] width 132 height 20
click at [165, 211] on p "店販銷售" at bounding box center [154, 208] width 34 height 12
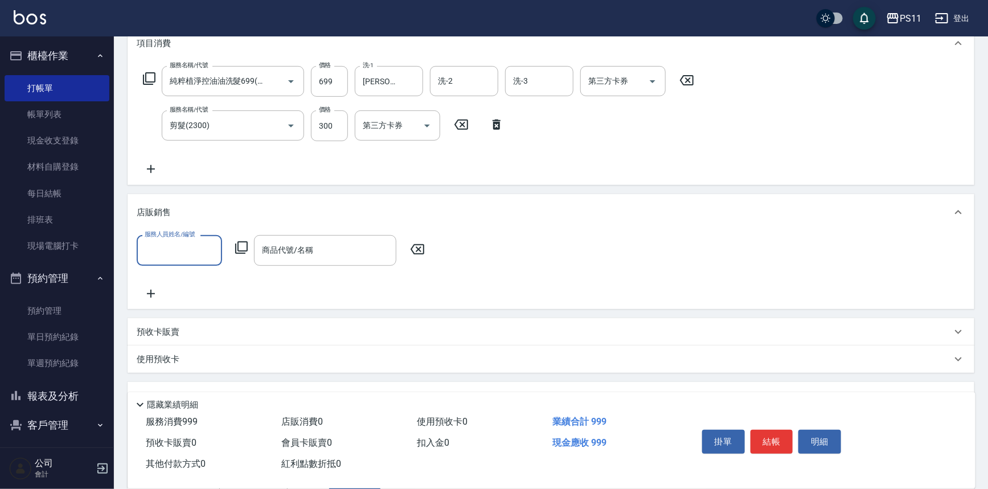
scroll to position [0, 0]
click at [175, 244] on input "服務人員姓名/編號" at bounding box center [179, 250] width 75 height 20
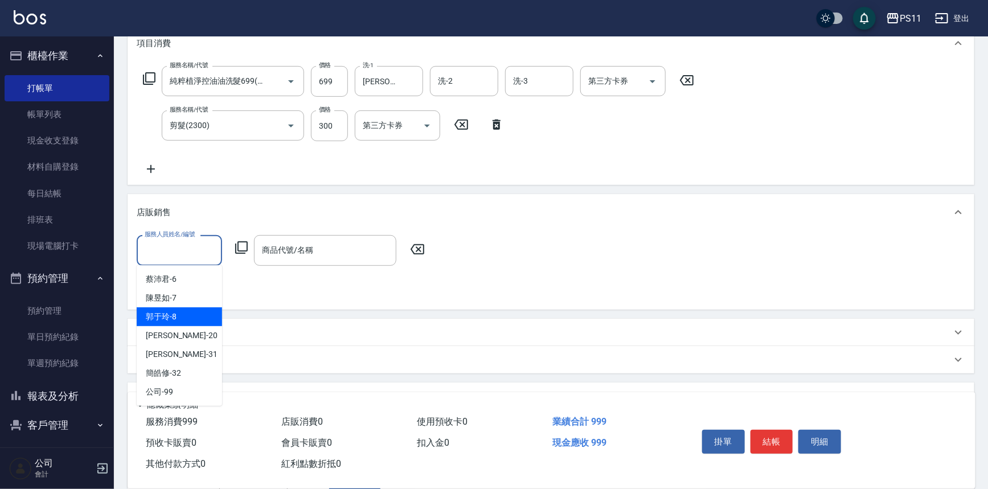
click at [206, 317] on div "郭于玲 -8" at bounding box center [179, 316] width 85 height 19
type input "郭于玲-8"
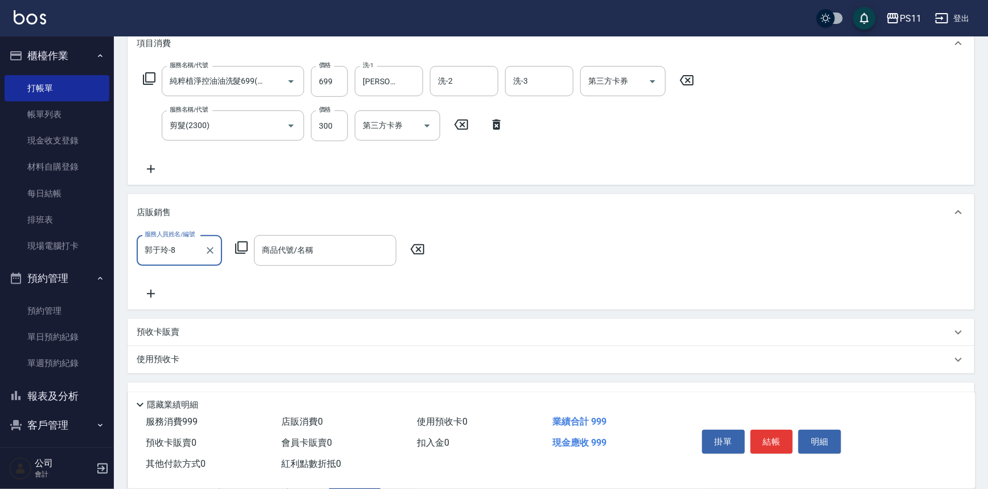
click at [250, 246] on div "服務人員姓名/編號 [PERSON_NAME]-8 服務人員姓名/編號 商品代號/名稱 商品代號/名稱" at bounding box center [284, 250] width 295 height 30
click at [235, 249] on icon at bounding box center [242, 248] width 14 height 14
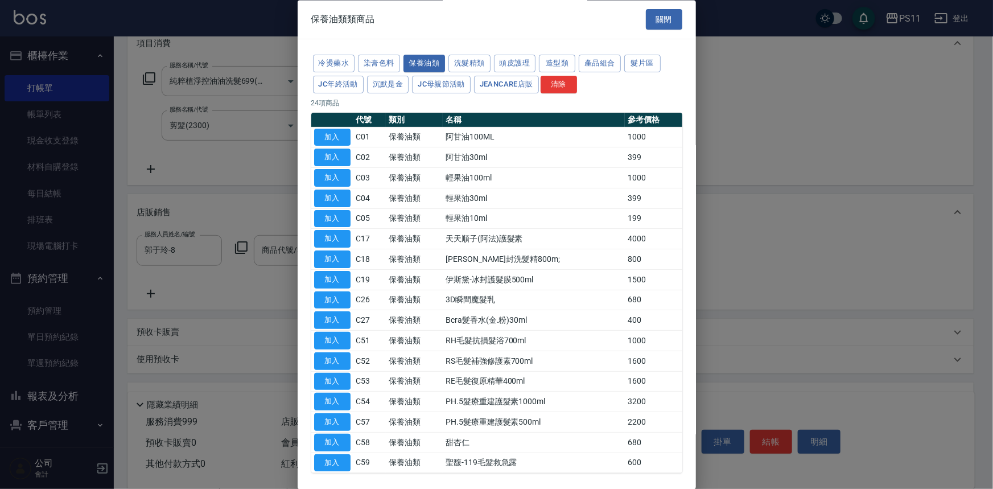
drag, startPoint x: 322, startPoint y: 355, endPoint x: 334, endPoint y: 356, distance: 11.4
click at [323, 355] on button "加入" at bounding box center [332, 361] width 36 height 18
type input "RS毛髮補強修護素700ml"
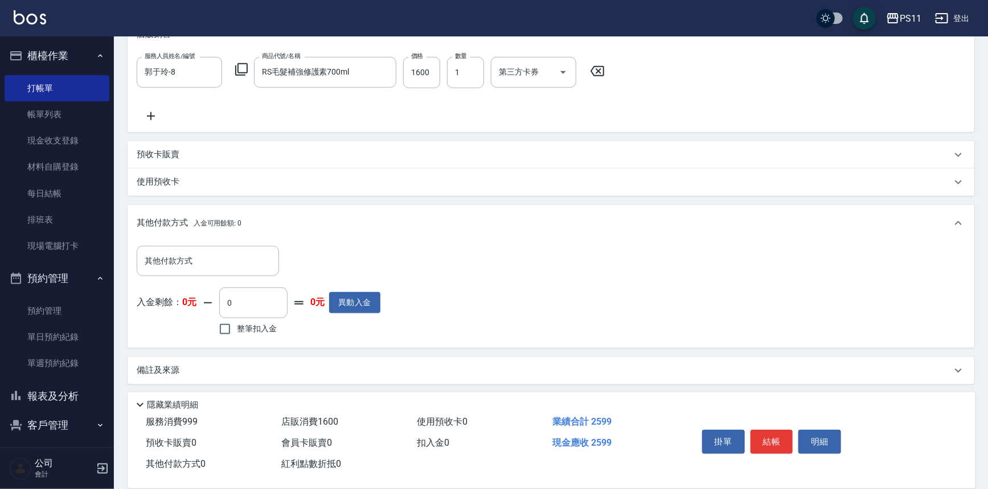
scroll to position [342, 0]
click at [162, 179] on p "使用預收卡" at bounding box center [158, 180] width 43 height 12
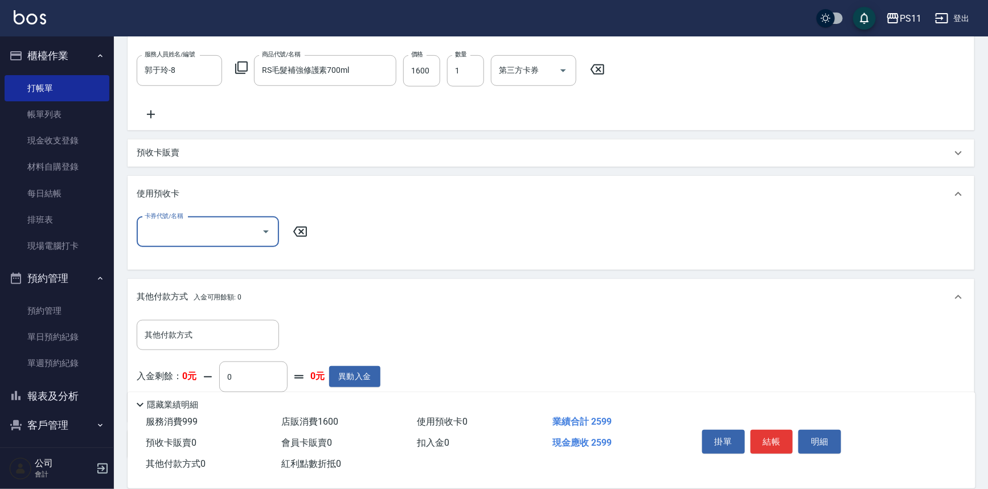
scroll to position [0, 0]
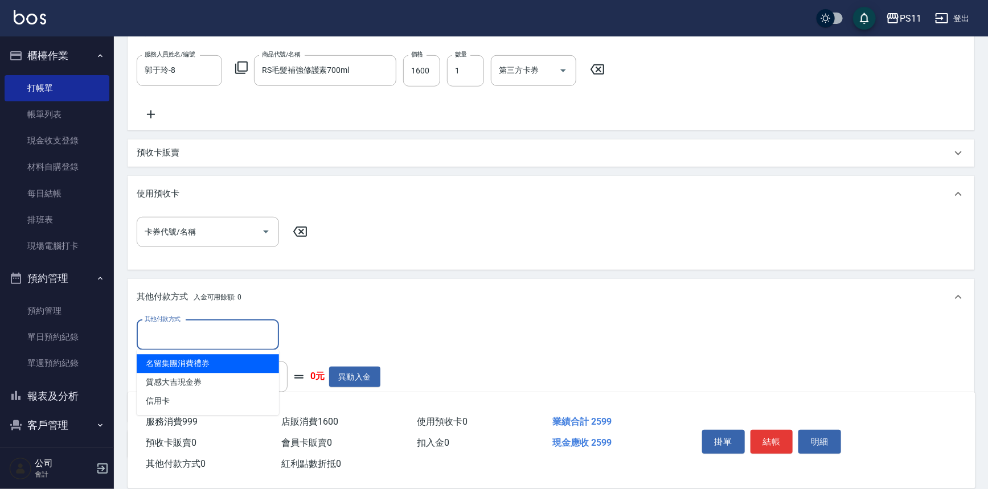
click at [191, 334] on input "其他付款方式" at bounding box center [208, 335] width 132 height 20
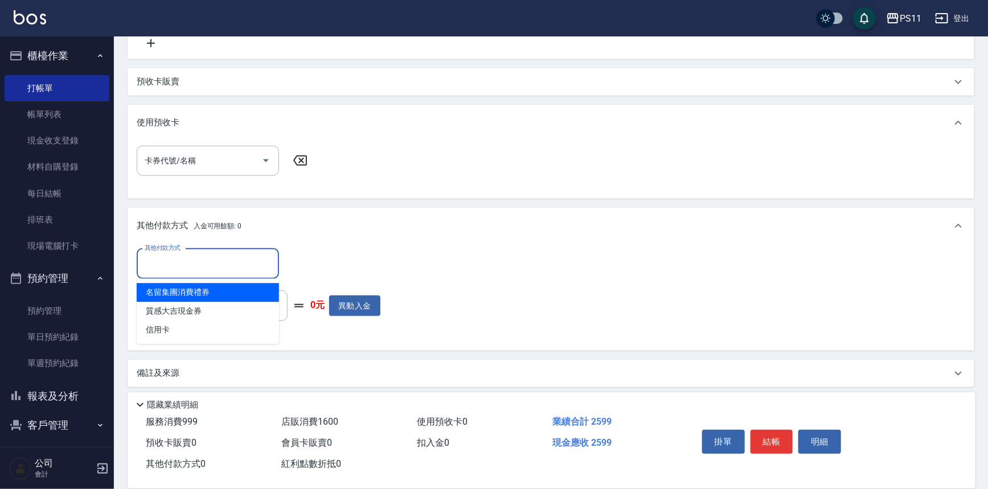
scroll to position [417, 0]
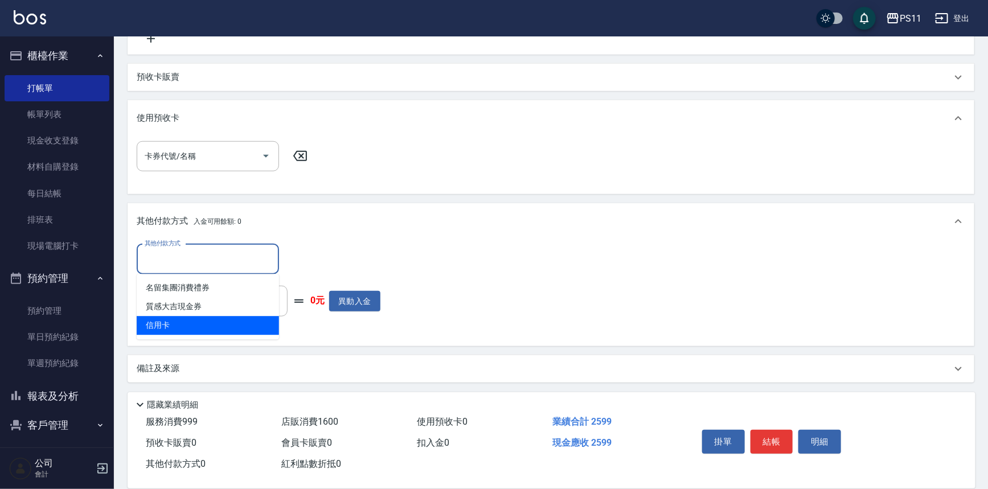
click at [191, 331] on span "信用卡" at bounding box center [208, 326] width 142 height 19
type input "信用卡"
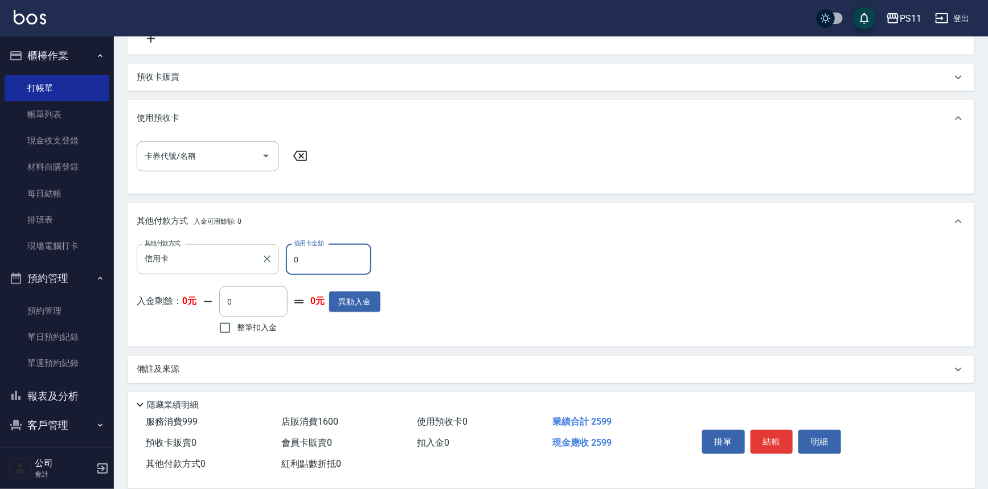
drag, startPoint x: 318, startPoint y: 251, endPoint x: 215, endPoint y: 256, distance: 103.7
click at [215, 256] on div "其他付款方式 信用卡 其他付款方式 信用卡金額 0 信用卡金額" at bounding box center [259, 259] width 244 height 31
type input "2599"
click at [765, 440] on button "結帳" at bounding box center [771, 442] width 43 height 24
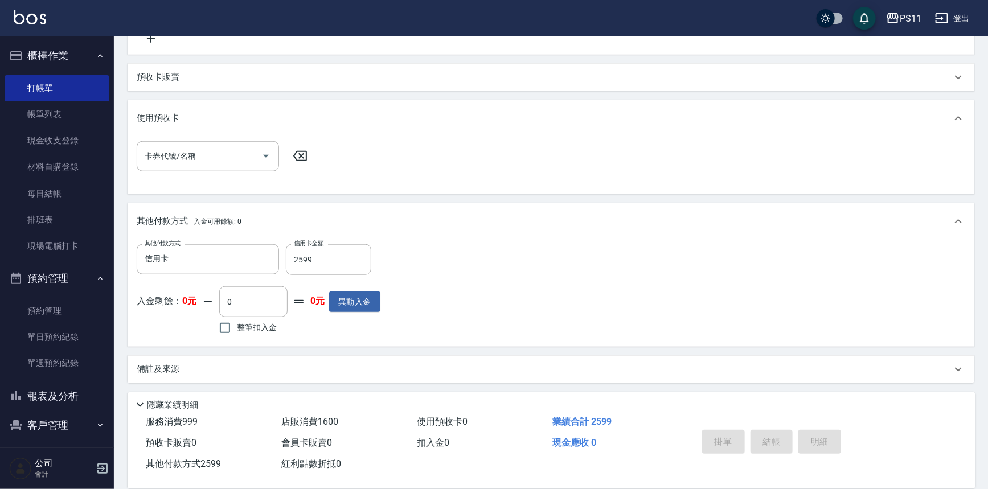
type input "[DATE] 19:32"
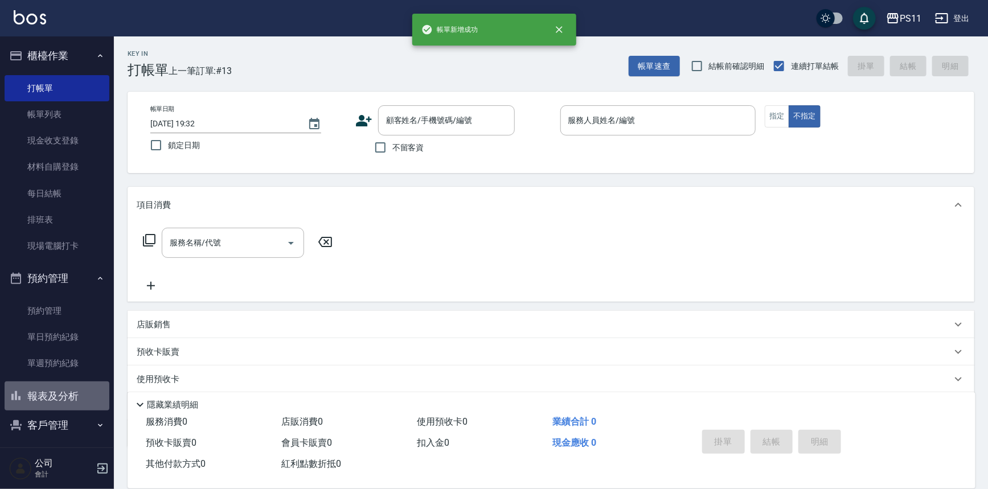
click at [79, 398] on button "報表及分析" at bounding box center [57, 396] width 105 height 30
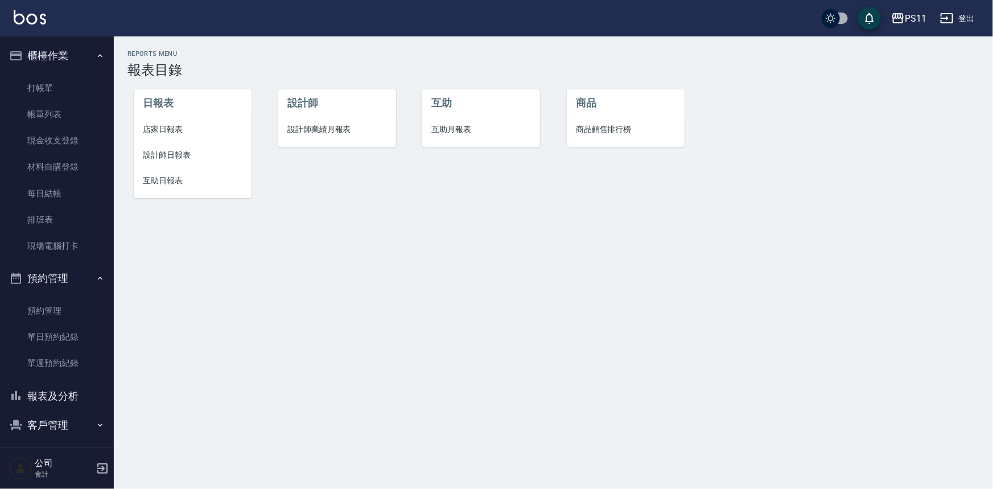
click at [165, 143] on li "設計師日報表" at bounding box center [193, 155] width 118 height 26
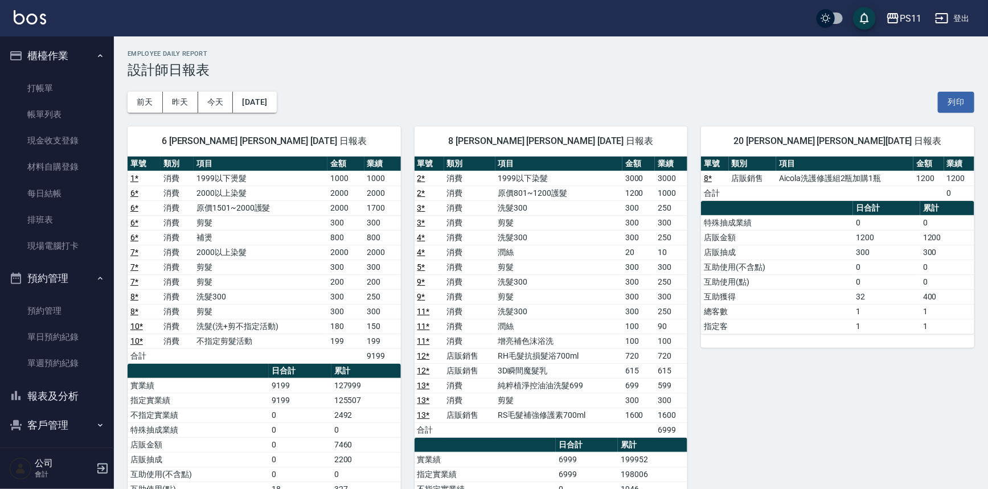
click at [860, 372] on div "20 [PERSON_NAME] [PERSON_NAME][DATE] 日報表 單號 類別 項目 金額 業績 8 * 店販銷售 Aicola洗護修護組2瓶加…" at bounding box center [830, 401] width 287 height 576
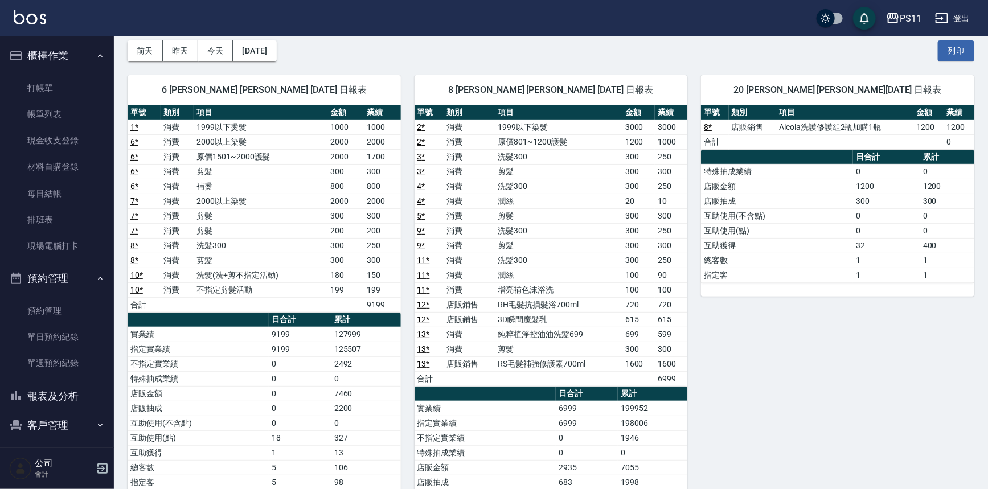
scroll to position [207, 0]
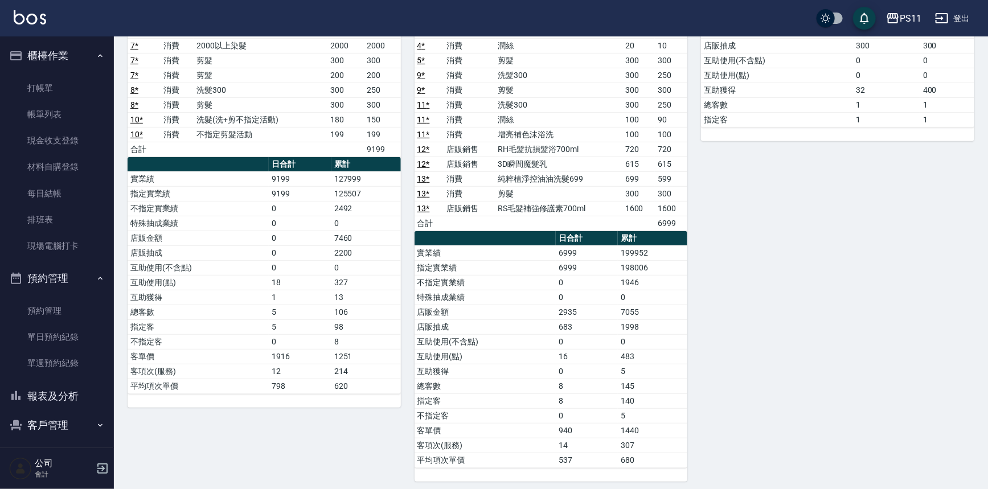
click at [810, 355] on div "20 [PERSON_NAME] [PERSON_NAME][DATE] 日報表 單號 類別 項目 金額 業績 8 * 店販銷售 Aicola洗護修護組2瓶加…" at bounding box center [830, 194] width 287 height 576
click at [44, 81] on link "打帳單" at bounding box center [57, 88] width 105 height 26
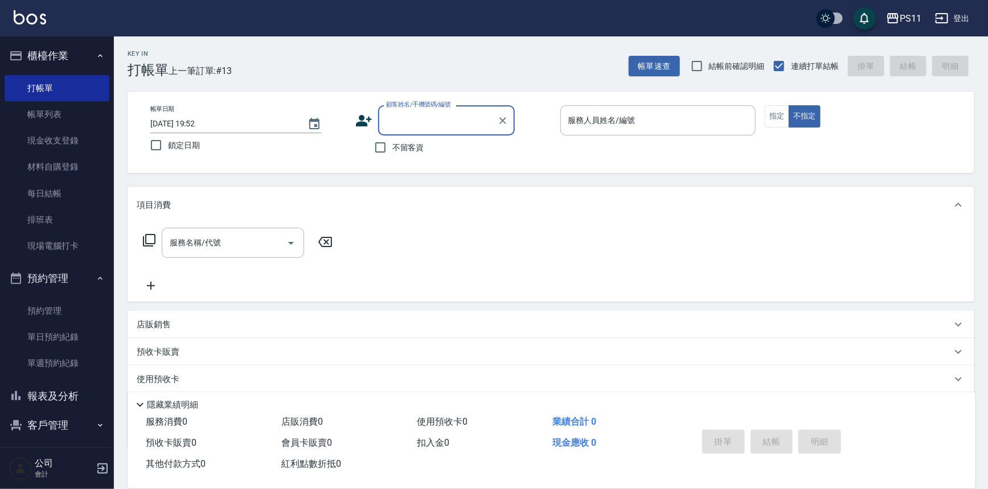
click at [412, 122] on input "顧客姓名/手機號碼/編號" at bounding box center [437, 120] width 109 height 20
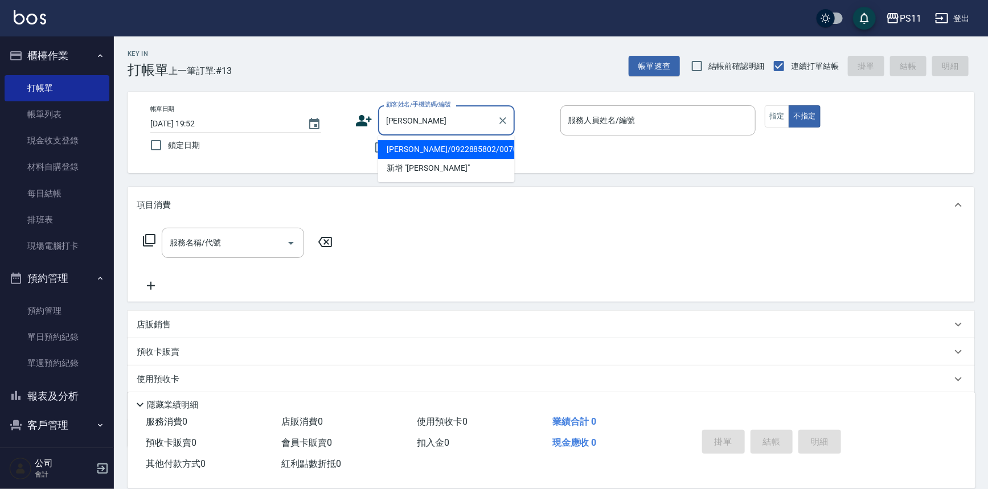
click at [416, 144] on li "[PERSON_NAME]/0922885802/0070" at bounding box center [446, 149] width 137 height 19
type input "[PERSON_NAME]/0922885802/0070"
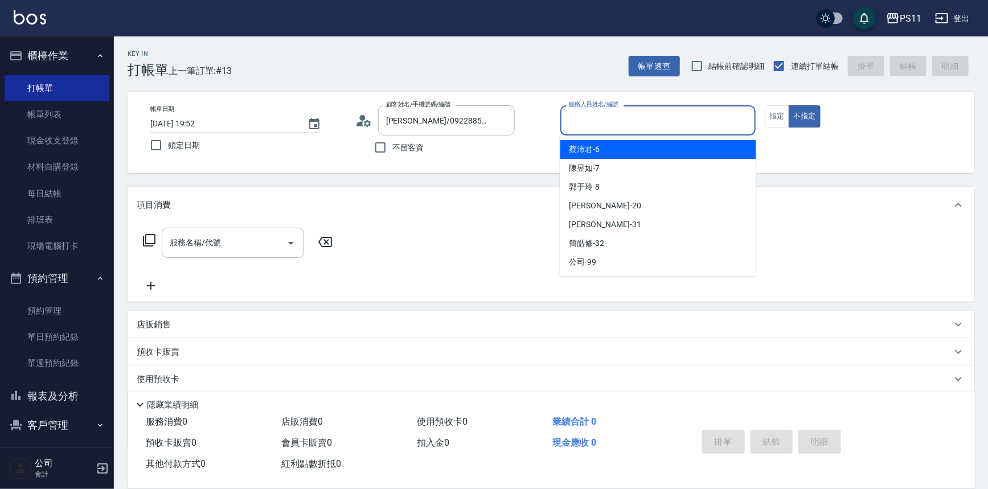
click at [646, 124] on input "服務人員姓名/編號" at bounding box center [658, 120] width 186 height 20
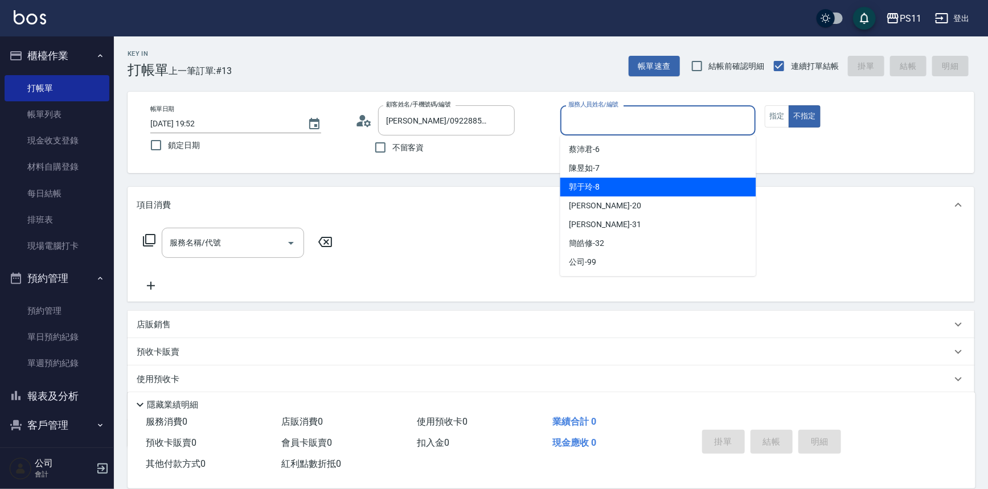
drag, startPoint x: 624, startPoint y: 185, endPoint x: 813, endPoint y: 137, distance: 194.9
click at [626, 185] on div "郭于玲 -8" at bounding box center [658, 187] width 196 height 19
type input "郭于玲-8"
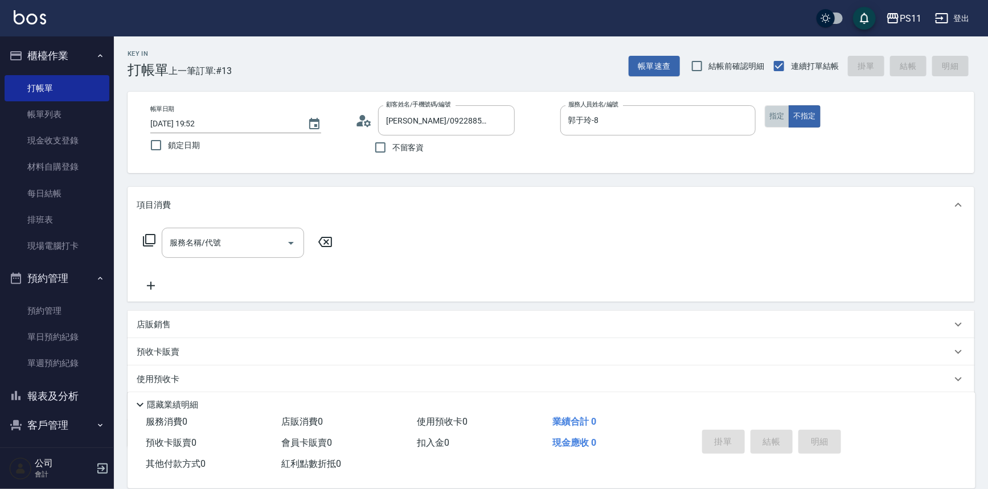
drag, startPoint x: 774, startPoint y: 114, endPoint x: 420, endPoint y: 221, distance: 369.5
click at [770, 114] on button "指定" at bounding box center [777, 116] width 24 height 22
click at [151, 239] on icon at bounding box center [149, 240] width 14 height 14
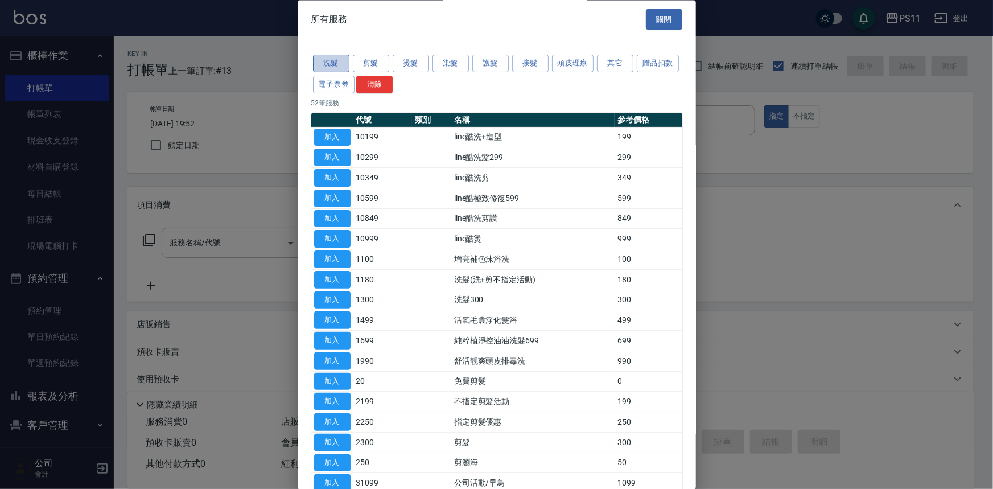
click at [327, 61] on button "洗髮" at bounding box center [331, 64] width 36 height 18
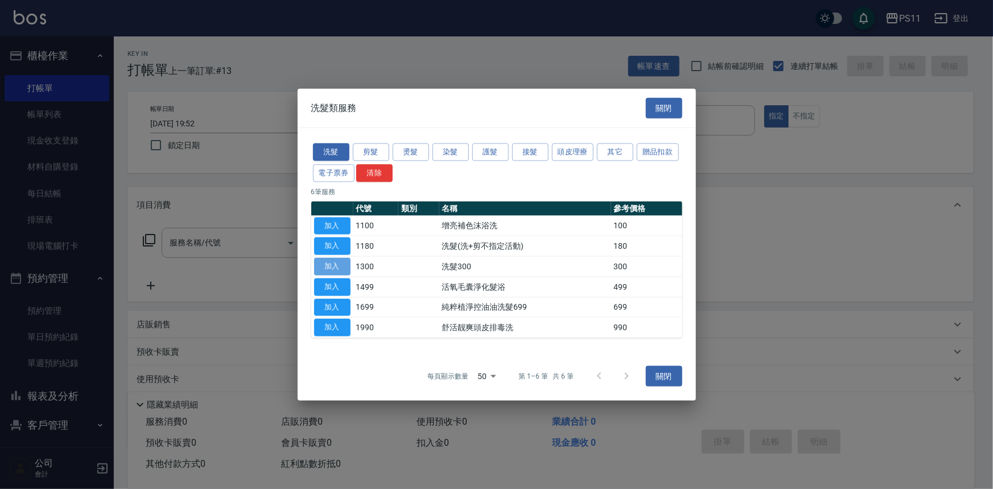
click at [332, 268] on button "加入" at bounding box center [332, 267] width 36 height 18
type input "洗髮300(1300)"
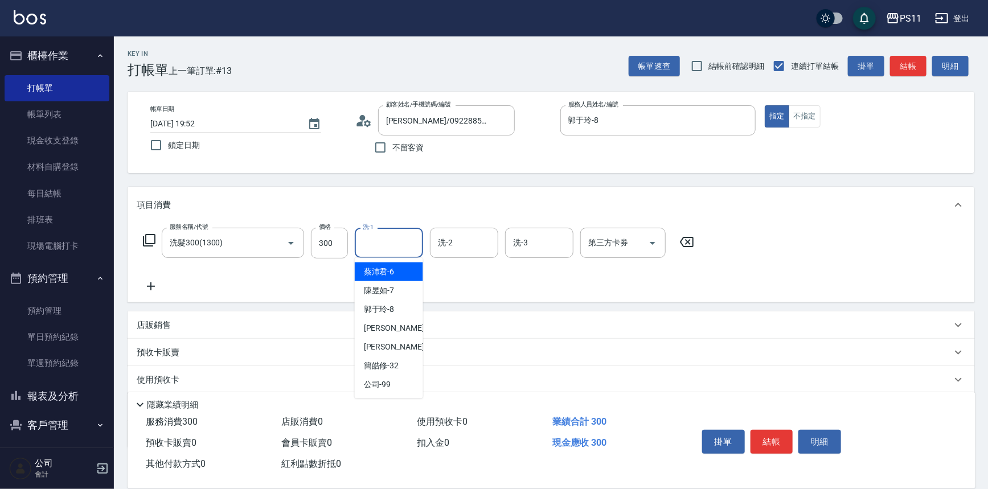
click at [377, 244] on input "洗-1" at bounding box center [389, 243] width 58 height 20
type input "[PERSON_NAME]-20"
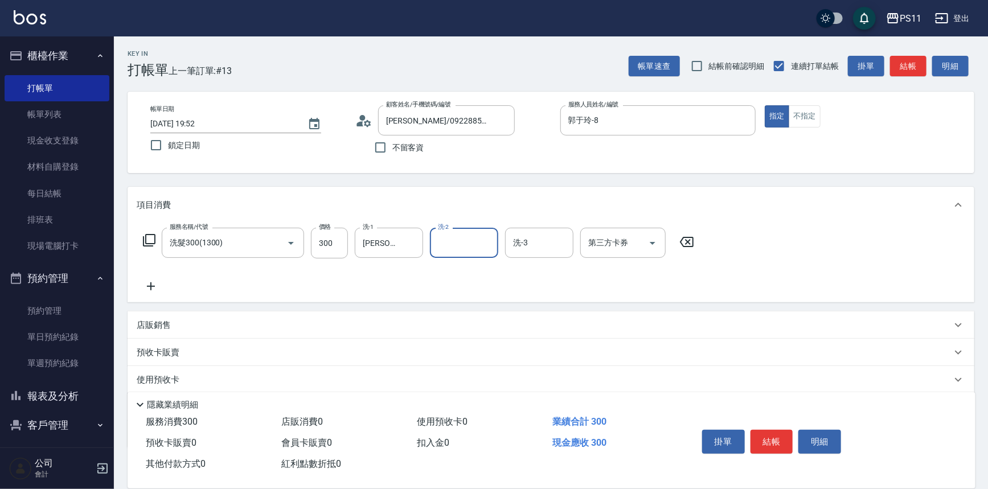
click at [142, 291] on icon at bounding box center [151, 287] width 28 height 14
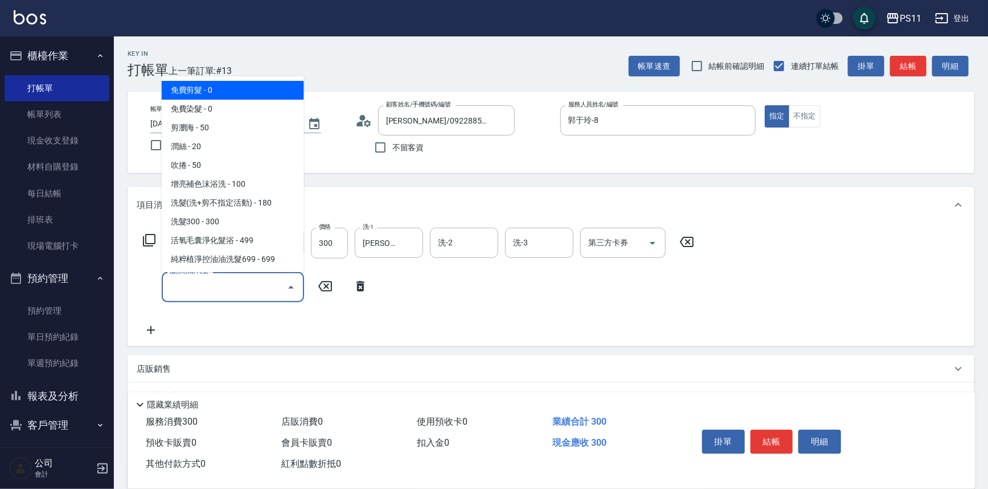
click at [212, 290] on input "服務名稱/代號" at bounding box center [224, 287] width 115 height 20
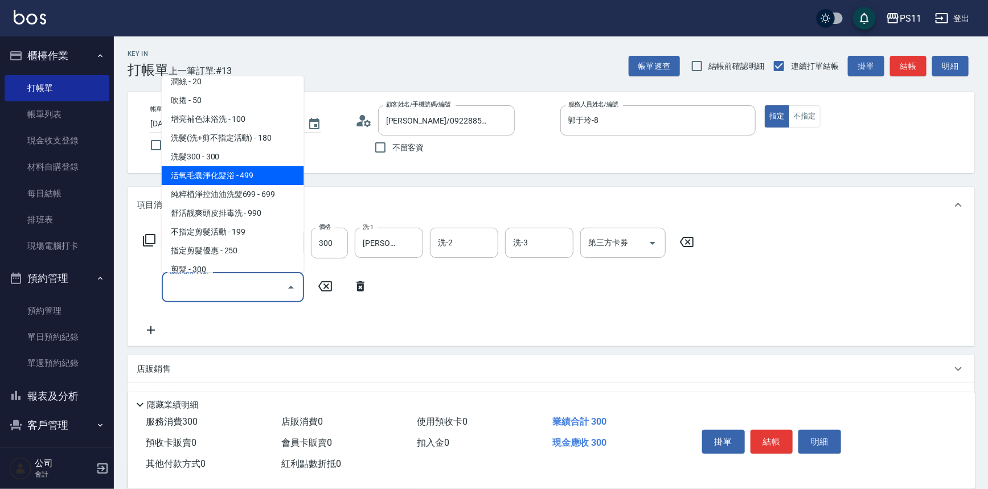
scroll to position [103, 0]
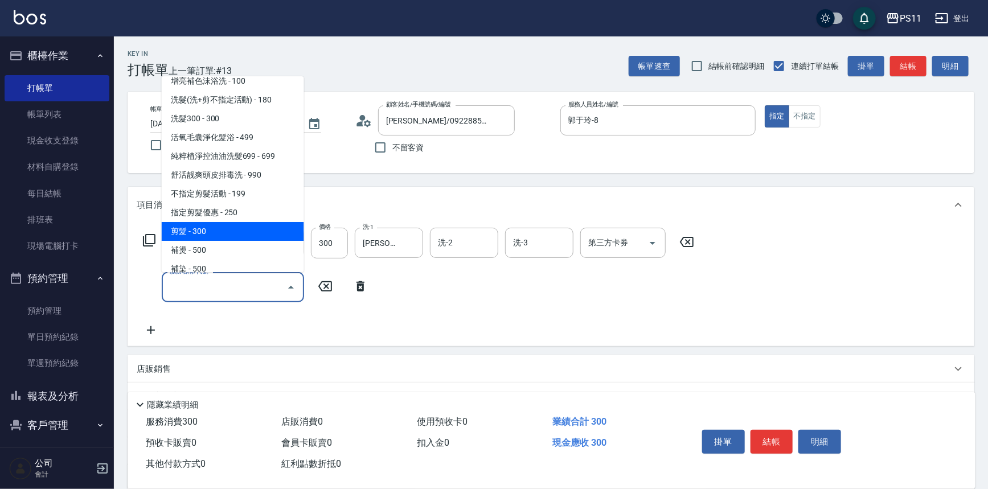
click at [204, 235] on span "剪髮 - 300" at bounding box center [233, 231] width 142 height 19
type input "剪髮(2300)"
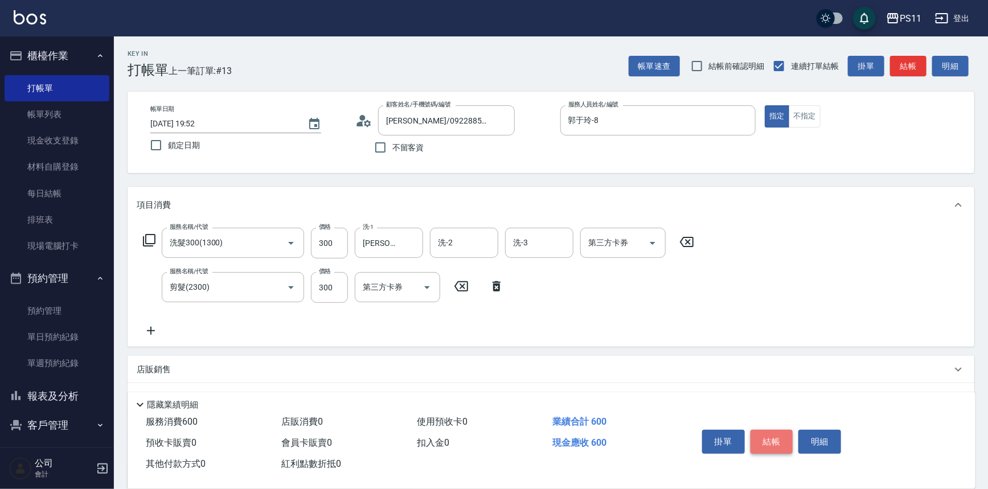
click at [763, 438] on button "結帳" at bounding box center [771, 442] width 43 height 24
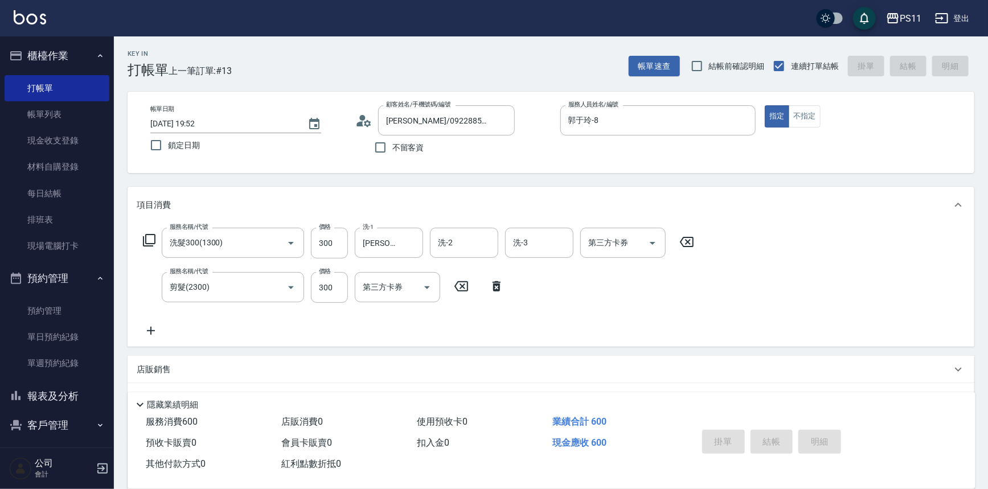
type input "[DATE] 19:53"
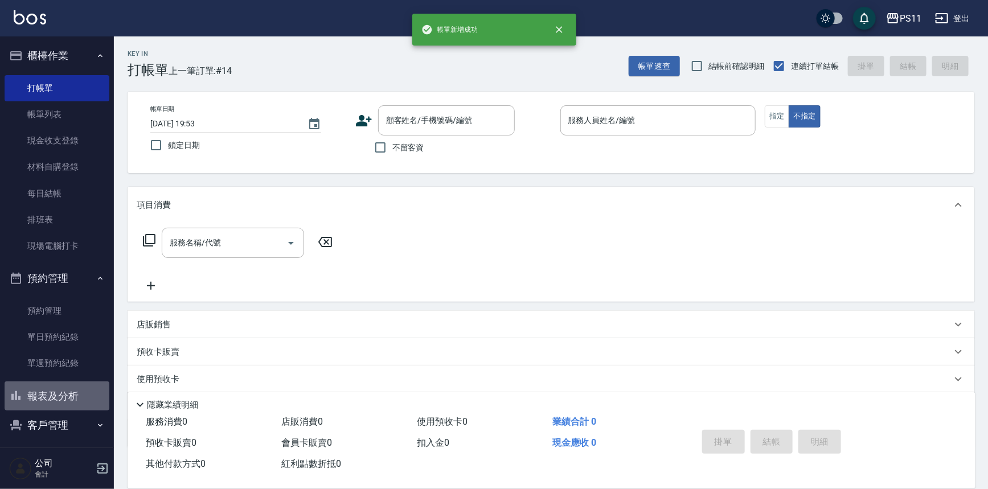
click at [74, 395] on button "報表及分析" at bounding box center [57, 396] width 105 height 30
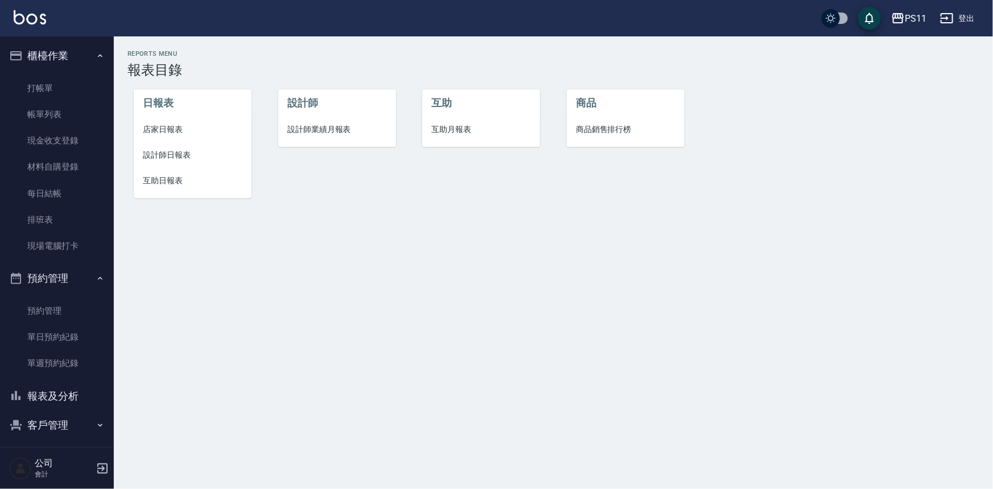
click at [164, 177] on span "互助日報表" at bounding box center [193, 181] width 100 height 12
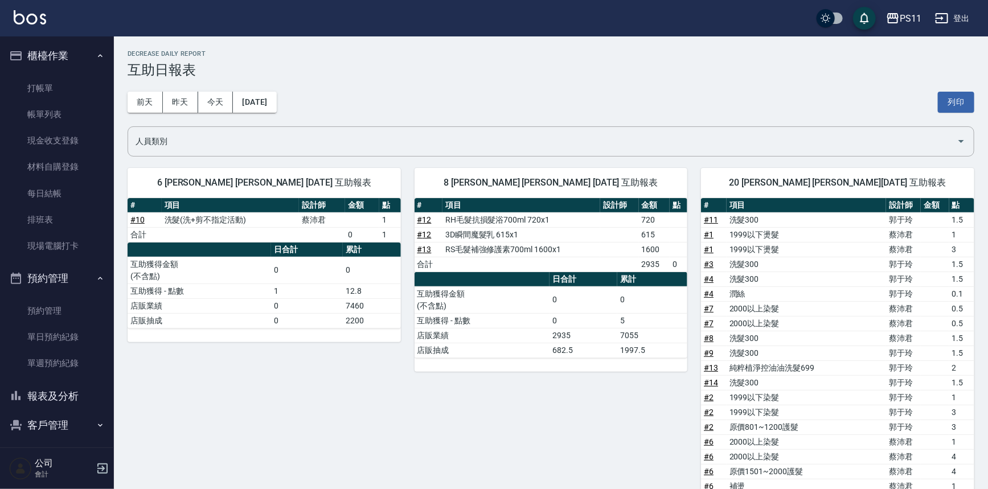
click at [542, 291] on td "互助獲得金額 (不含點)" at bounding box center [481, 299] width 135 height 27
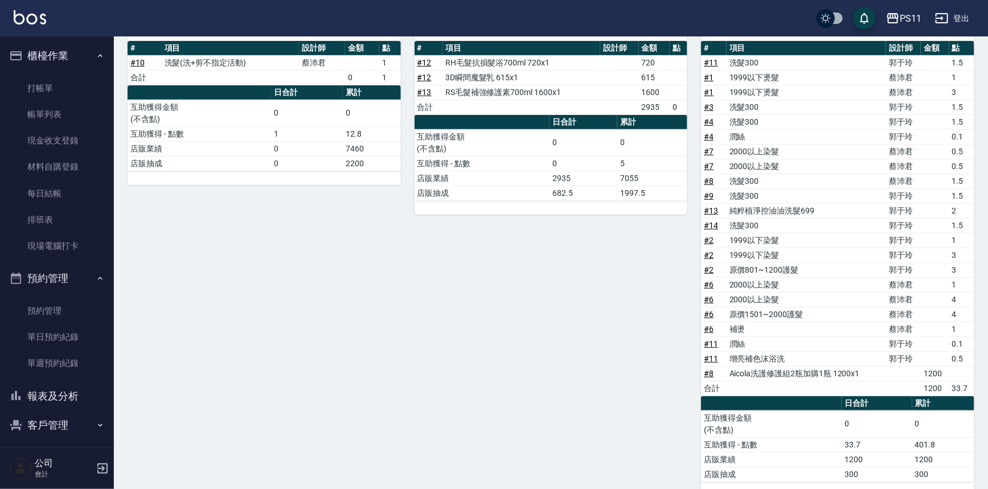
scroll to position [175, 0]
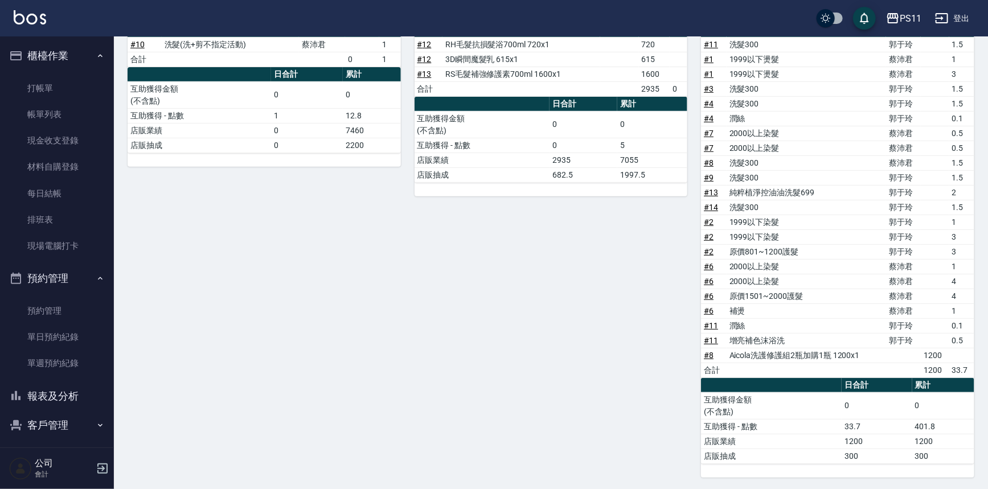
drag, startPoint x: 53, startPoint y: 387, endPoint x: 57, endPoint y: 380, distance: 7.9
click at [55, 383] on button "報表及分析" at bounding box center [57, 396] width 105 height 30
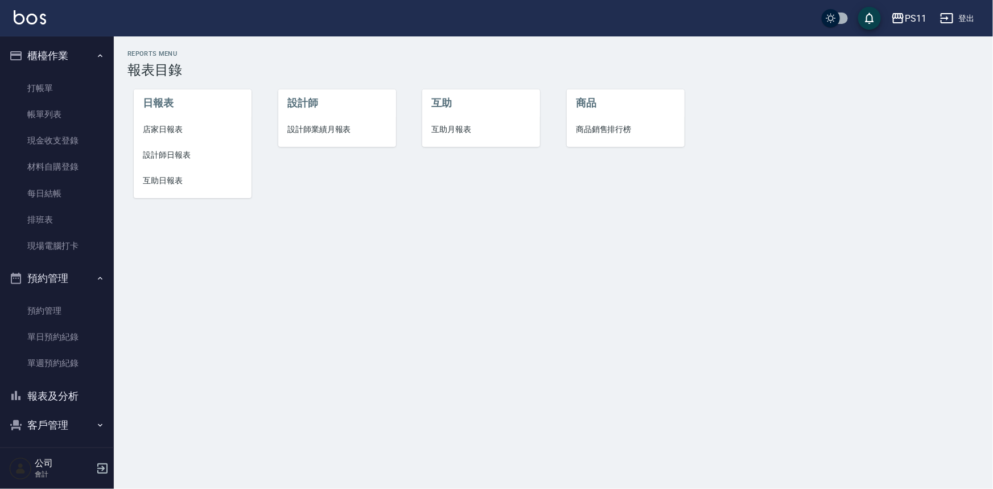
click at [184, 135] on span "店家日報表" at bounding box center [193, 130] width 100 height 12
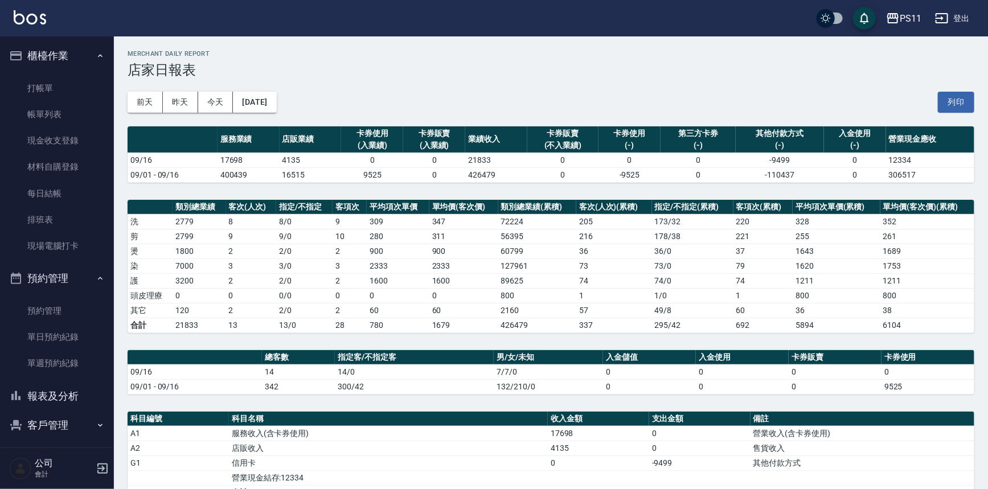
click at [529, 195] on div "PS11 [DATE] 店家日報表 列印時間： [DATE][PHONE_NUMBER]:53 Merchant Daily Report 店家日報表 [DA…" at bounding box center [551, 349] width 874 height 627
click at [43, 81] on link "打帳單" at bounding box center [57, 88] width 105 height 26
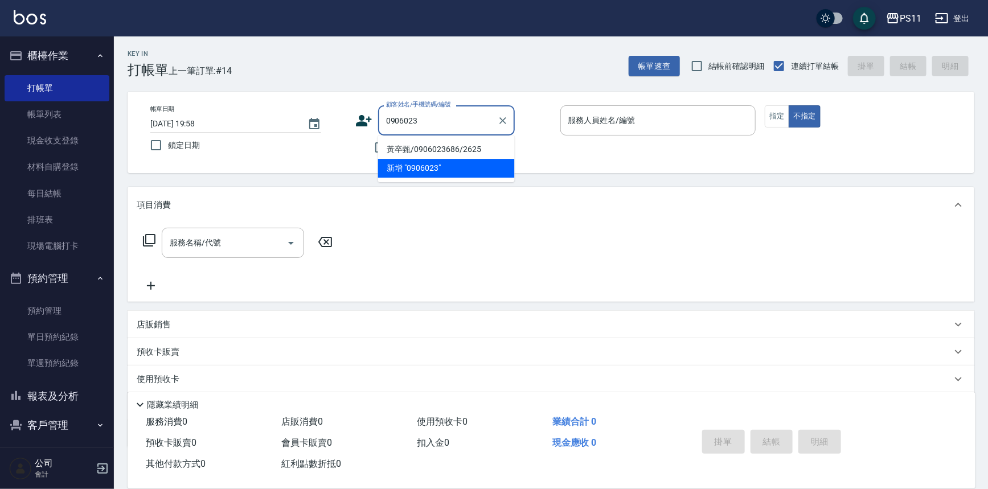
click at [421, 144] on li "黃卒甄/0906023686/2625" at bounding box center [446, 149] width 137 height 19
type input "黃卒甄/0906023686/2625"
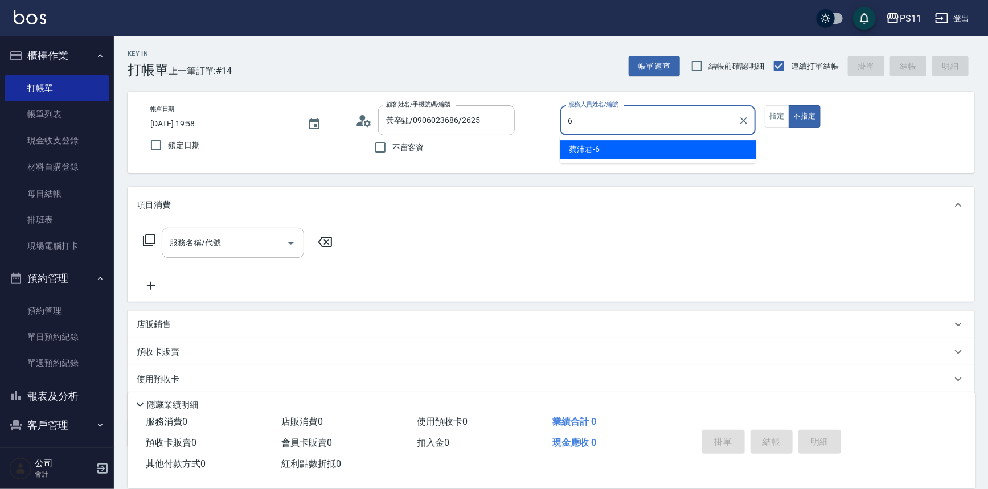
type input "[PERSON_NAME]6"
type button "false"
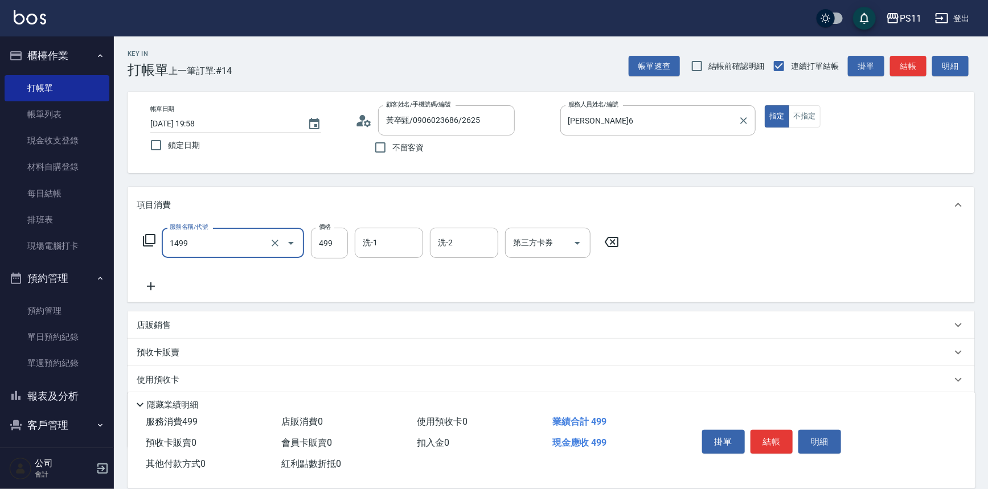
type input "活氧毛囊淨化髮浴(1499)"
type input "379"
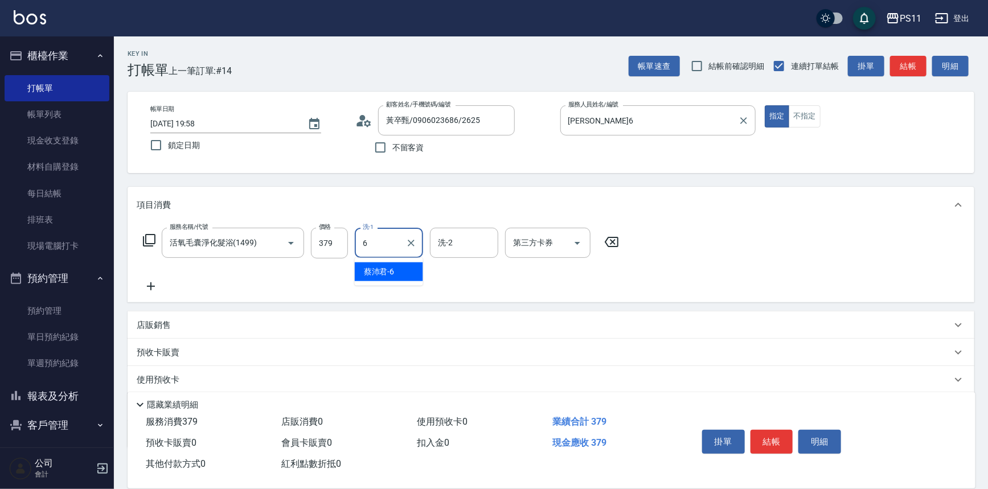
type input "[PERSON_NAME]6"
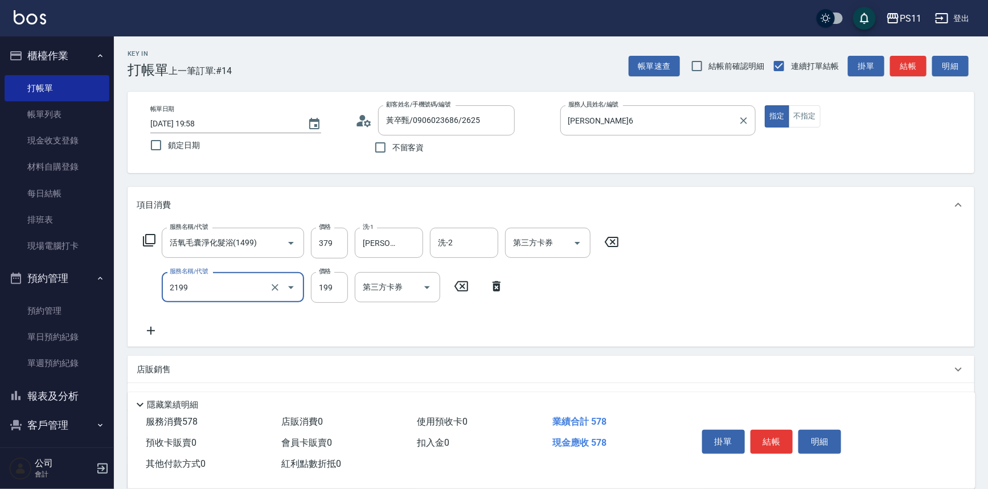
type input "不指定剪髮活動(2199)"
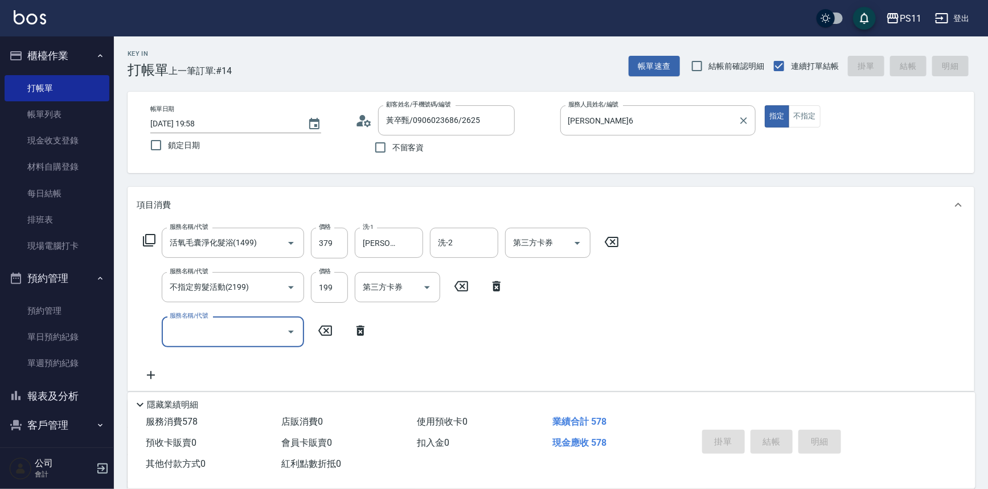
type input "[DATE] 19:59"
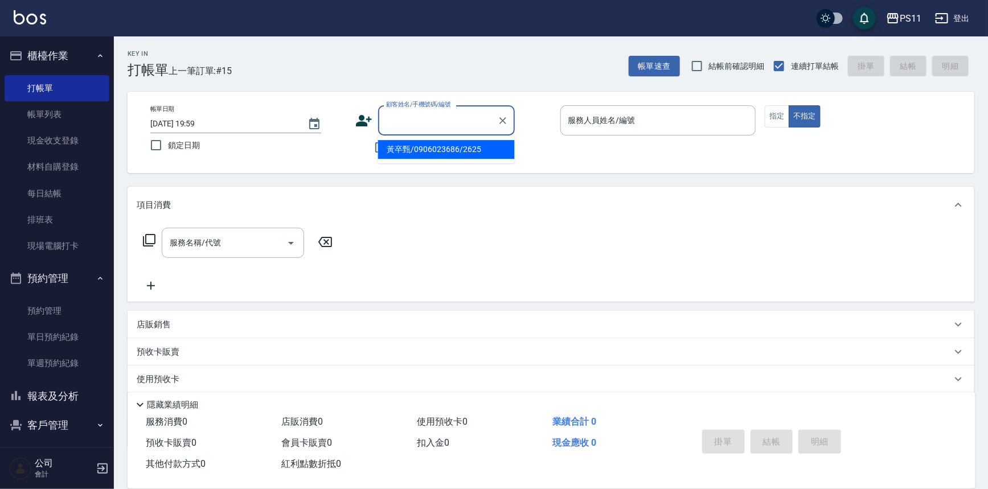
click at [440, 126] on input "顧客姓名/手機號碼/編號" at bounding box center [437, 120] width 109 height 20
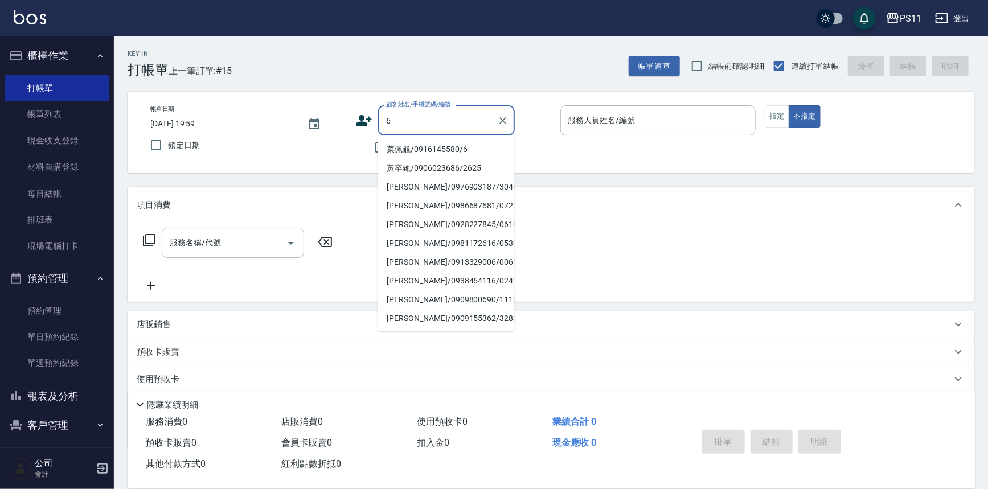
click at [455, 147] on li "菜佩龜/0916145580/6" at bounding box center [446, 149] width 137 height 19
type input "菜佩龜/0916145580/6"
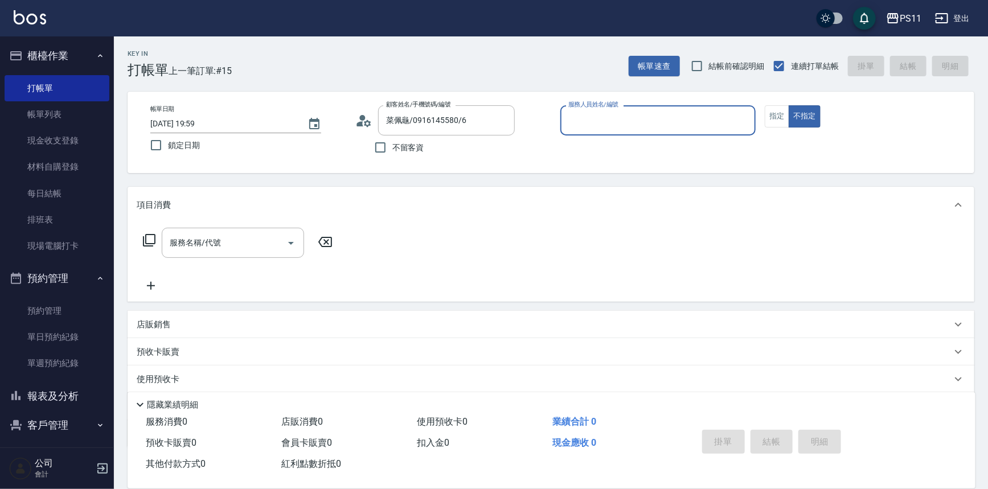
click at [657, 125] on input "服務人員姓名/編號" at bounding box center [658, 120] width 186 height 20
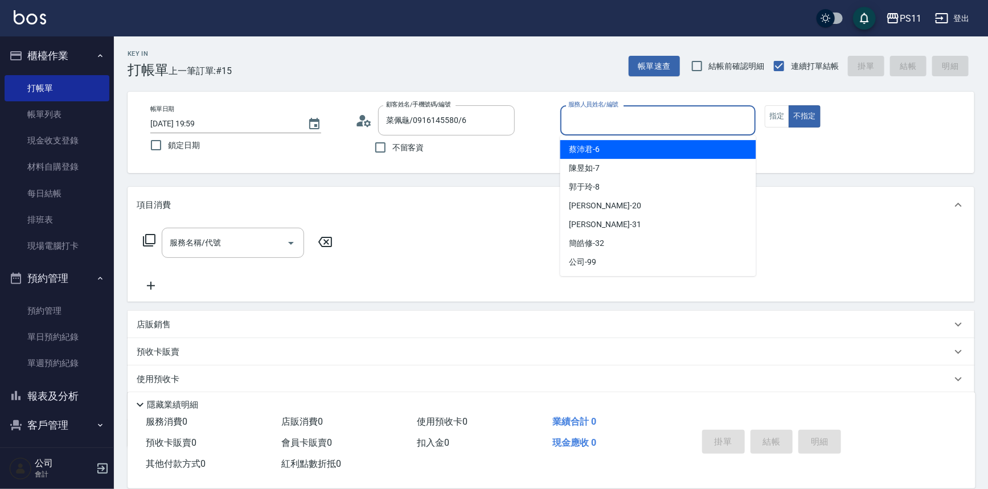
click at [702, 149] on div "[PERSON_NAME]6" at bounding box center [658, 149] width 196 height 19
type input "[PERSON_NAME]6"
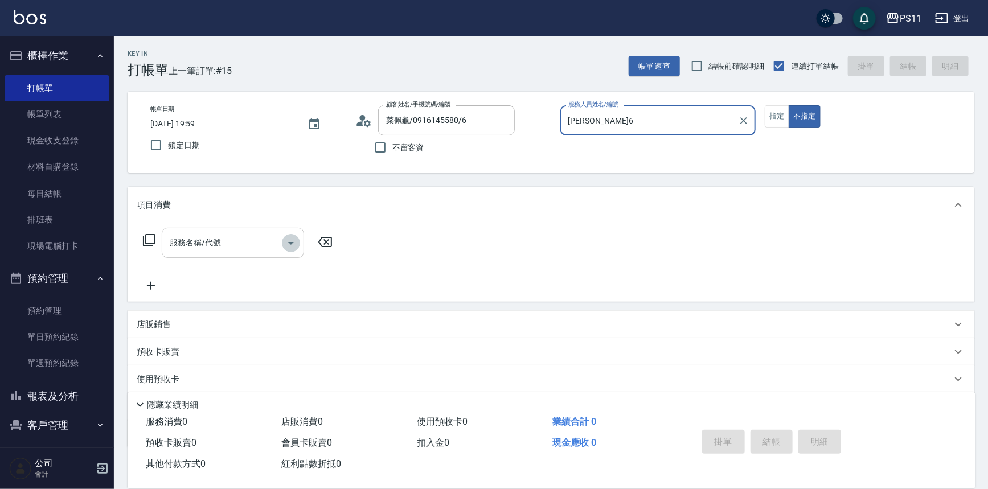
click at [290, 246] on icon "Open" at bounding box center [291, 243] width 14 height 14
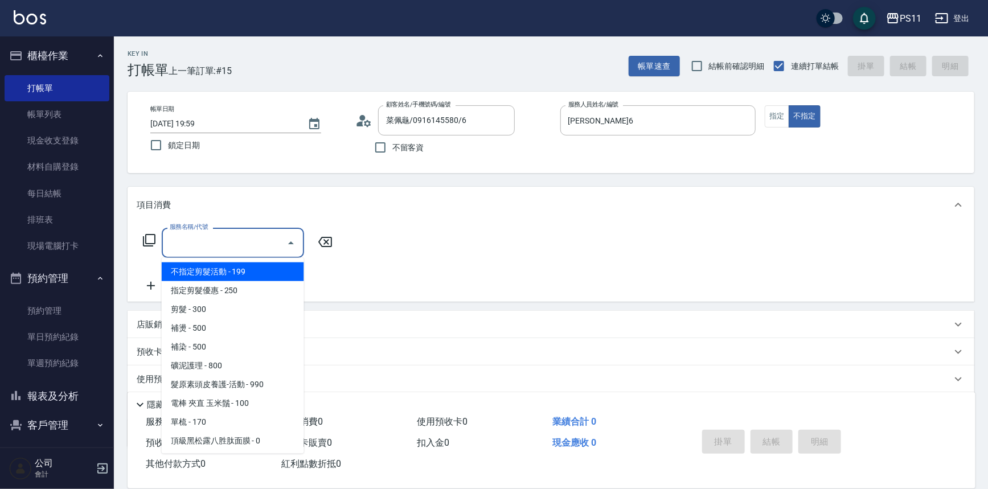
scroll to position [258, 0]
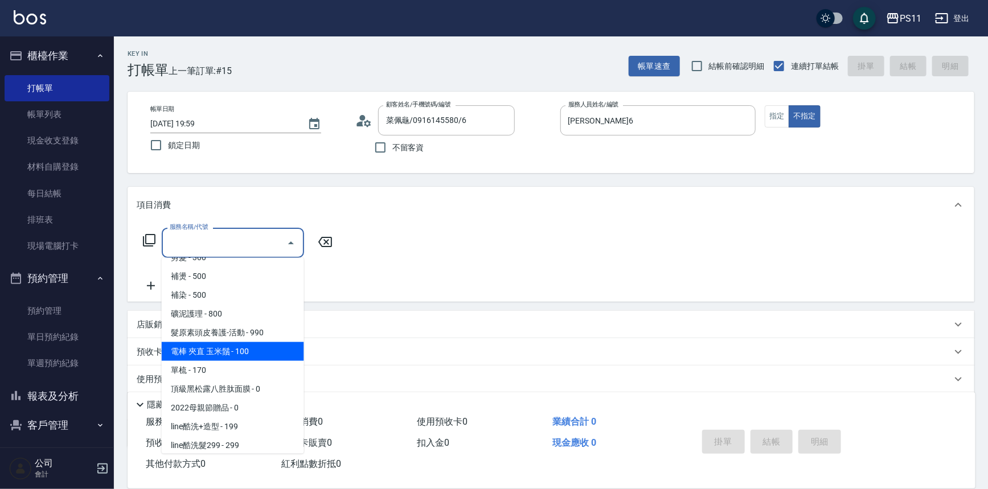
click at [260, 345] on span "電棒 夾直 玉米鬚 - 100" at bounding box center [233, 351] width 142 height 19
type input "電棒 夾直 玉米鬚(8100)"
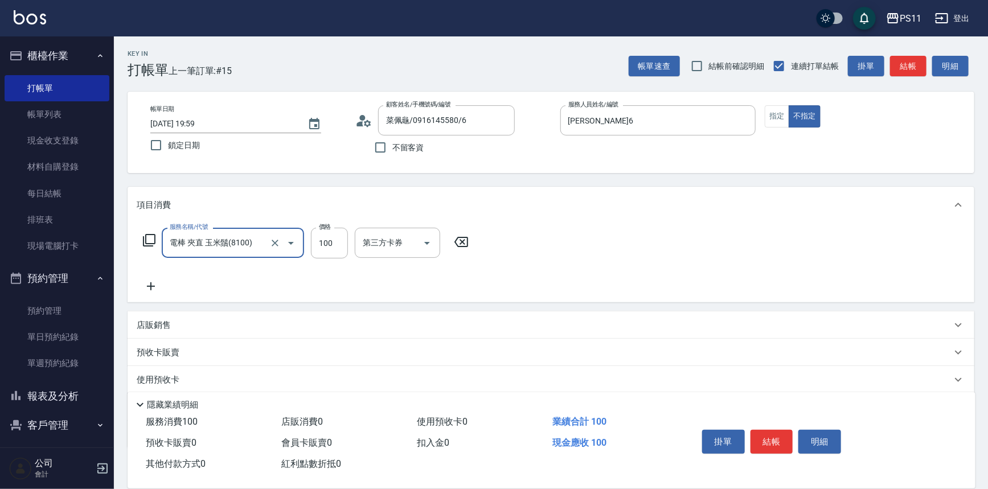
drag, startPoint x: 774, startPoint y: 438, endPoint x: 766, endPoint y: 422, distance: 17.1
click at [773, 430] on button "結帳" at bounding box center [771, 442] width 43 height 24
